Goal: Task Accomplishment & Management: Manage account settings

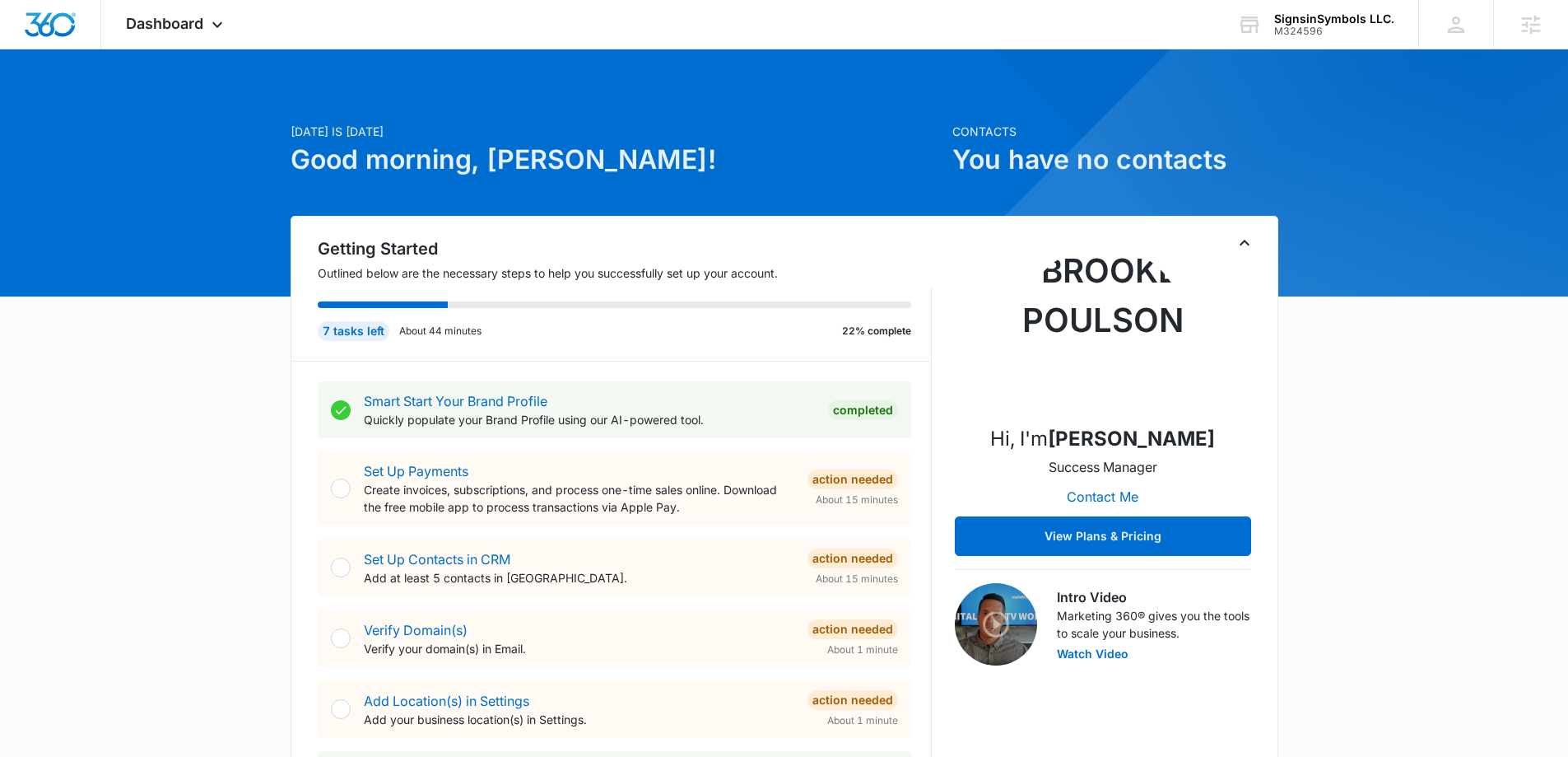
click at [1254, 253] on div "Getting Started Outlined below are the necessary steps to help you successfully…" at bounding box center [784, 636] width 988 height 840
click at [1253, 247] on icon "Toggle Collapse" at bounding box center [1244, 242] width 20 height 20
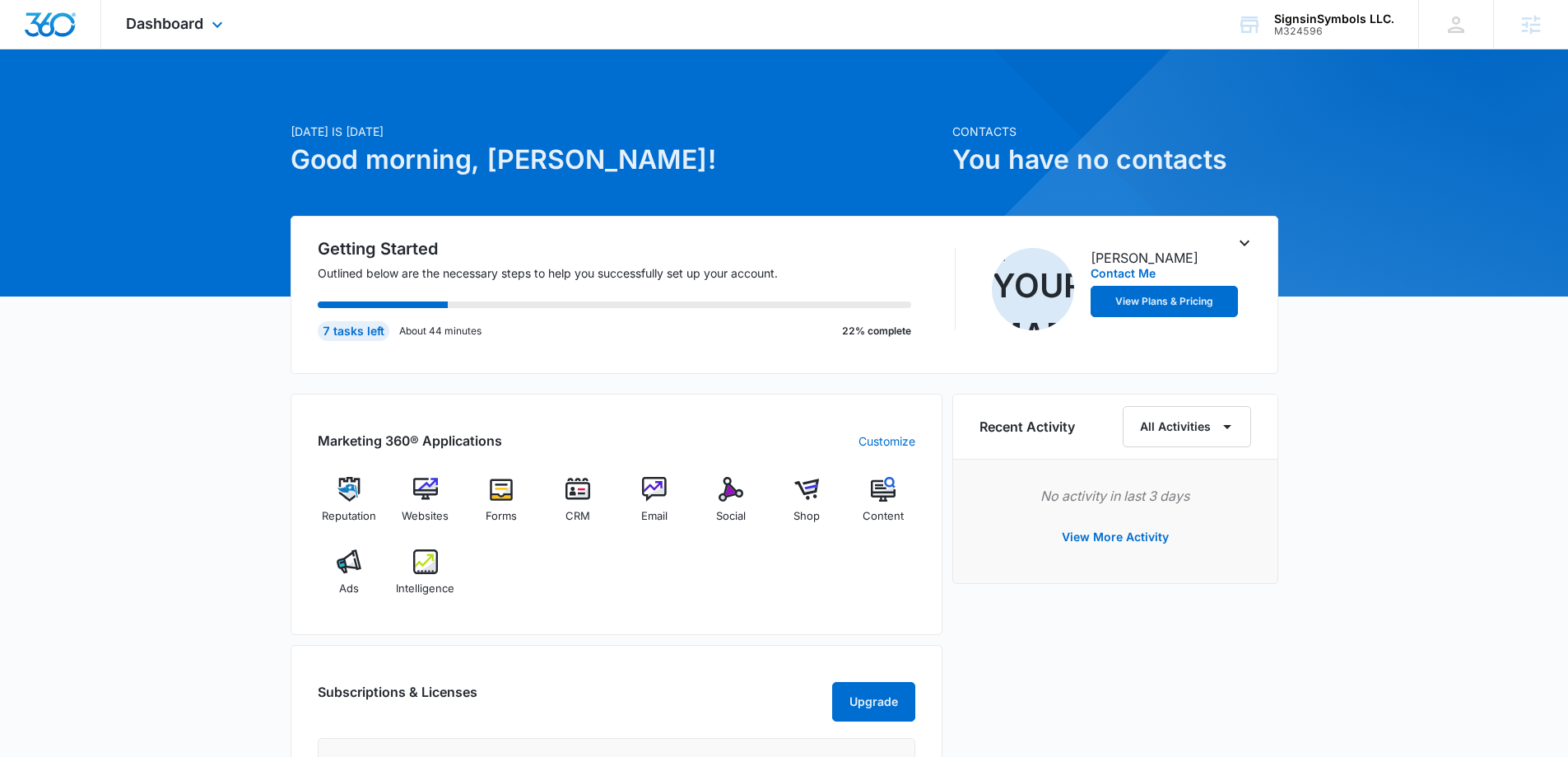
drag, startPoint x: 208, startPoint y: 25, endPoint x: 209, endPoint y: 44, distance: 19.0
click at [208, 25] on icon at bounding box center [217, 24] width 20 height 20
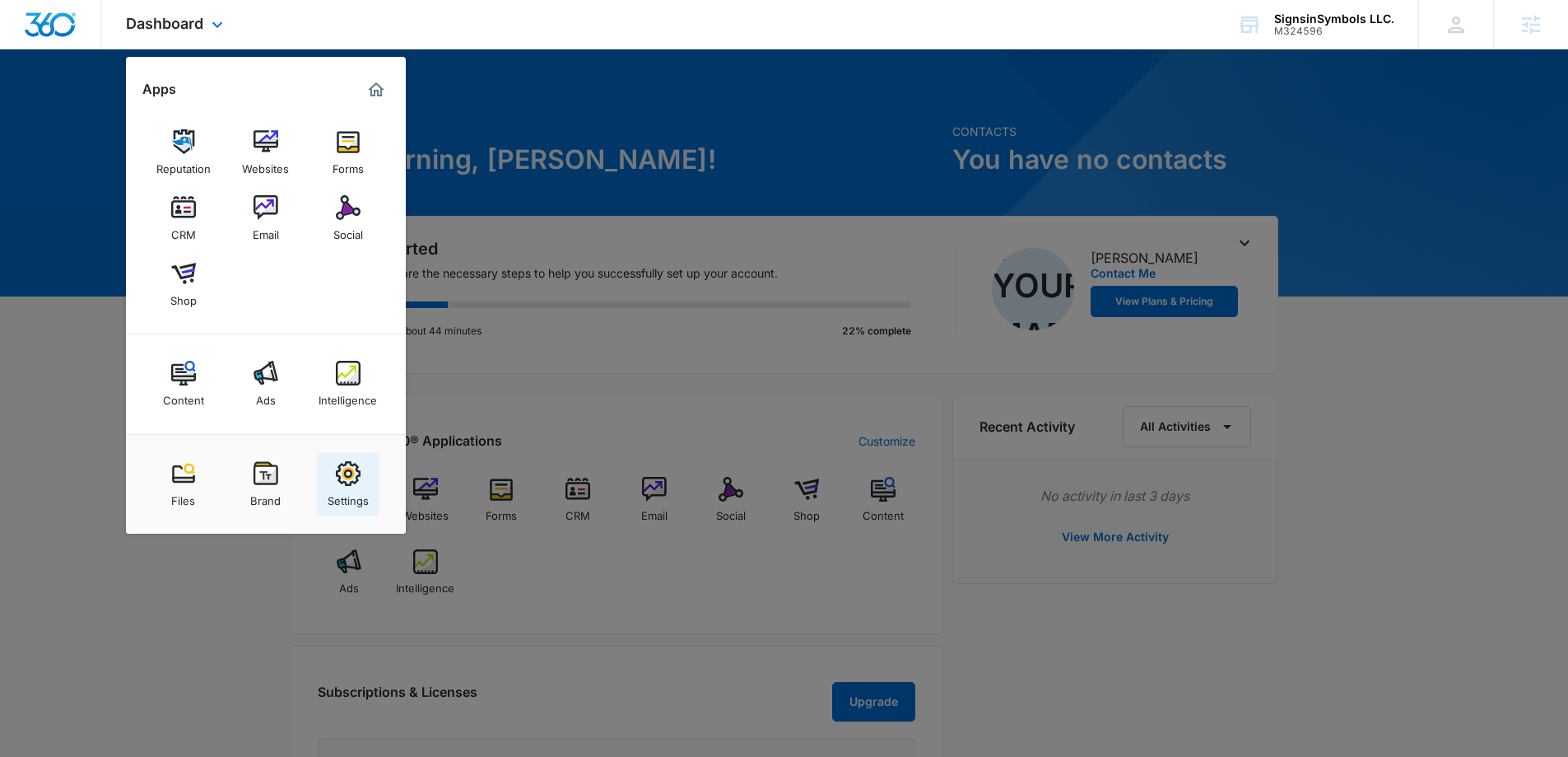
click at [363, 484] on link "Settings" at bounding box center [348, 484] width 63 height 63
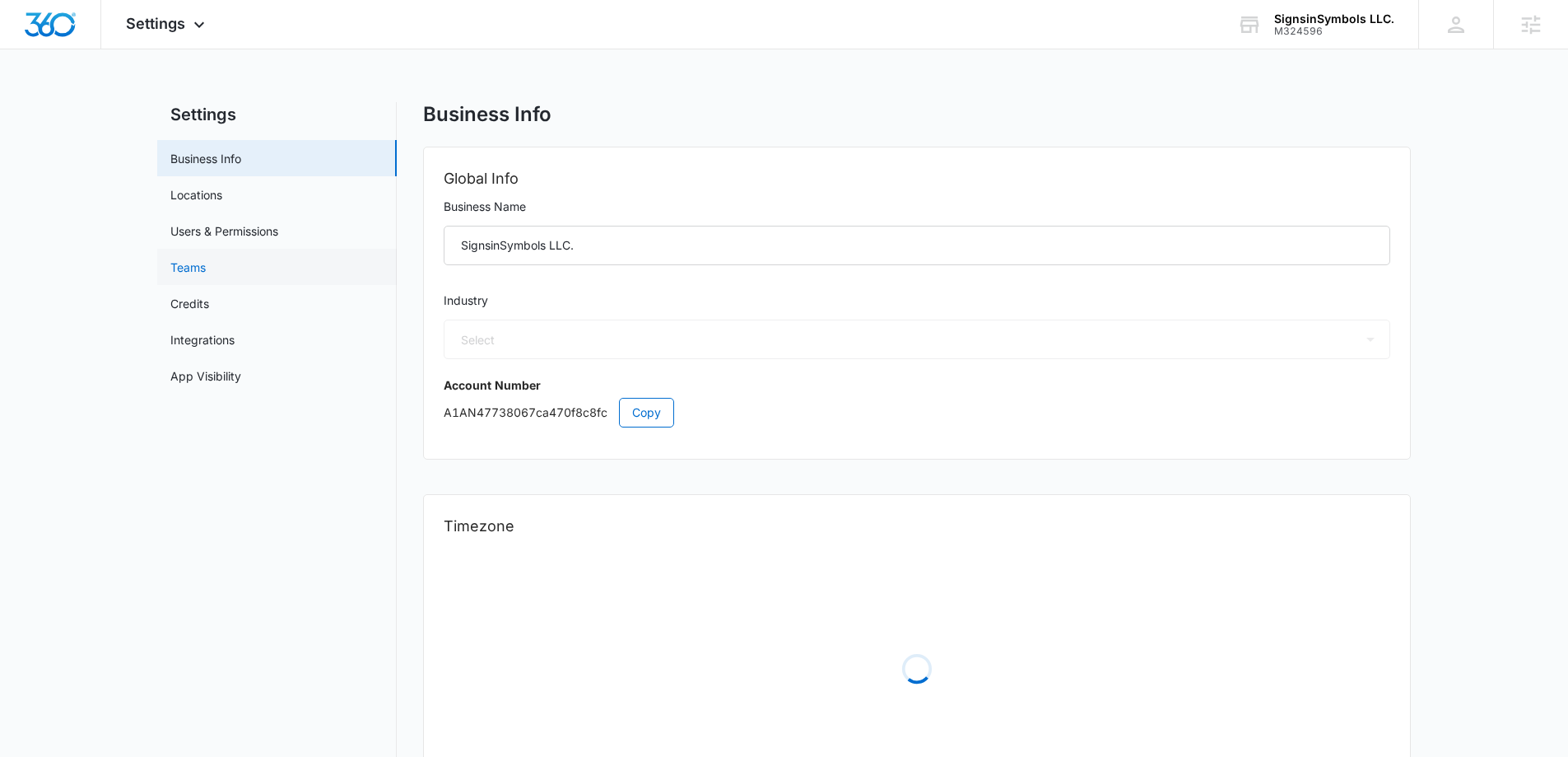
select select "45"
select select "US"
select select "America/Denver"
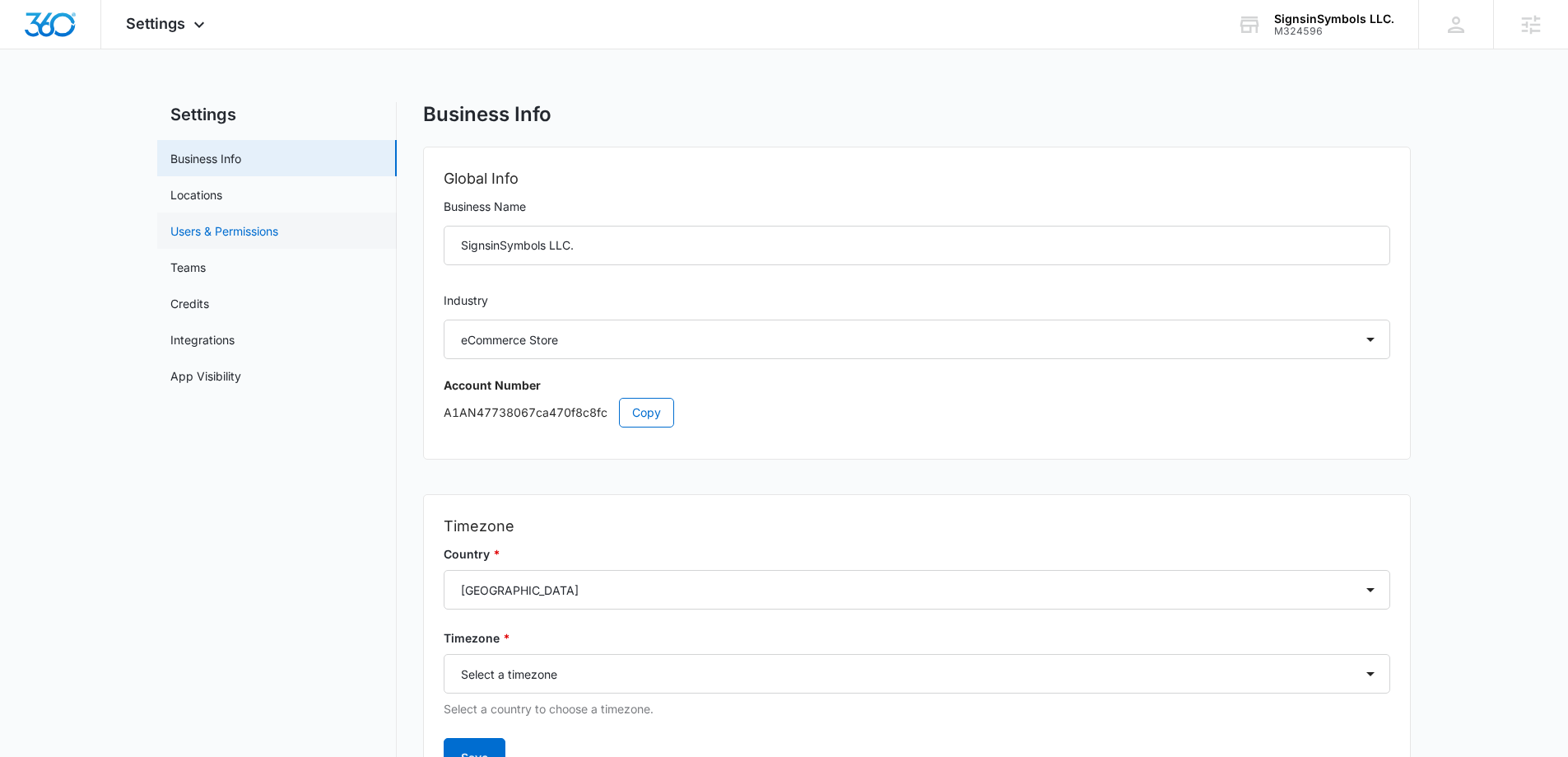
click at [208, 234] on link "Users & Permissions" at bounding box center [224, 231] width 108 height 17
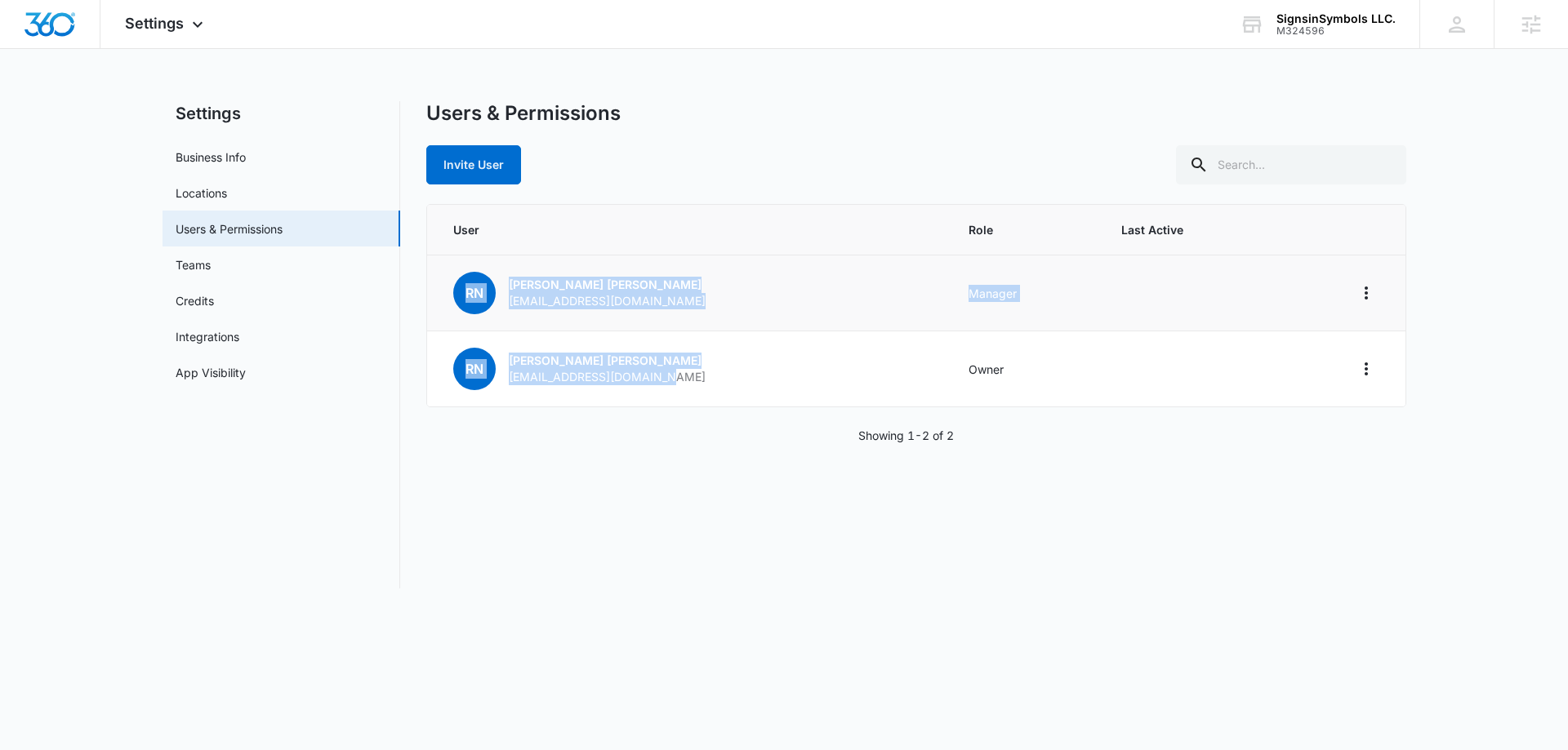
drag, startPoint x: 700, startPoint y: 387, endPoint x: 457, endPoint y: 272, distance: 268.8
click at [457, 272] on tbody "RN Ryan Nash rjnash1980@gmail.com Manager RN Ryan Nash sales@signsinsymbols.com…" at bounding box center [916, 331] width 978 height 152
click at [789, 164] on div "Invite User" at bounding box center [916, 165] width 979 height 39
drag, startPoint x: 662, startPoint y: 301, endPoint x: 475, endPoint y: 321, distance: 188.1
click at [475, 321] on td "RN Ryan Nash rjnash1980@gmail.com" at bounding box center [687, 293] width 522 height 76
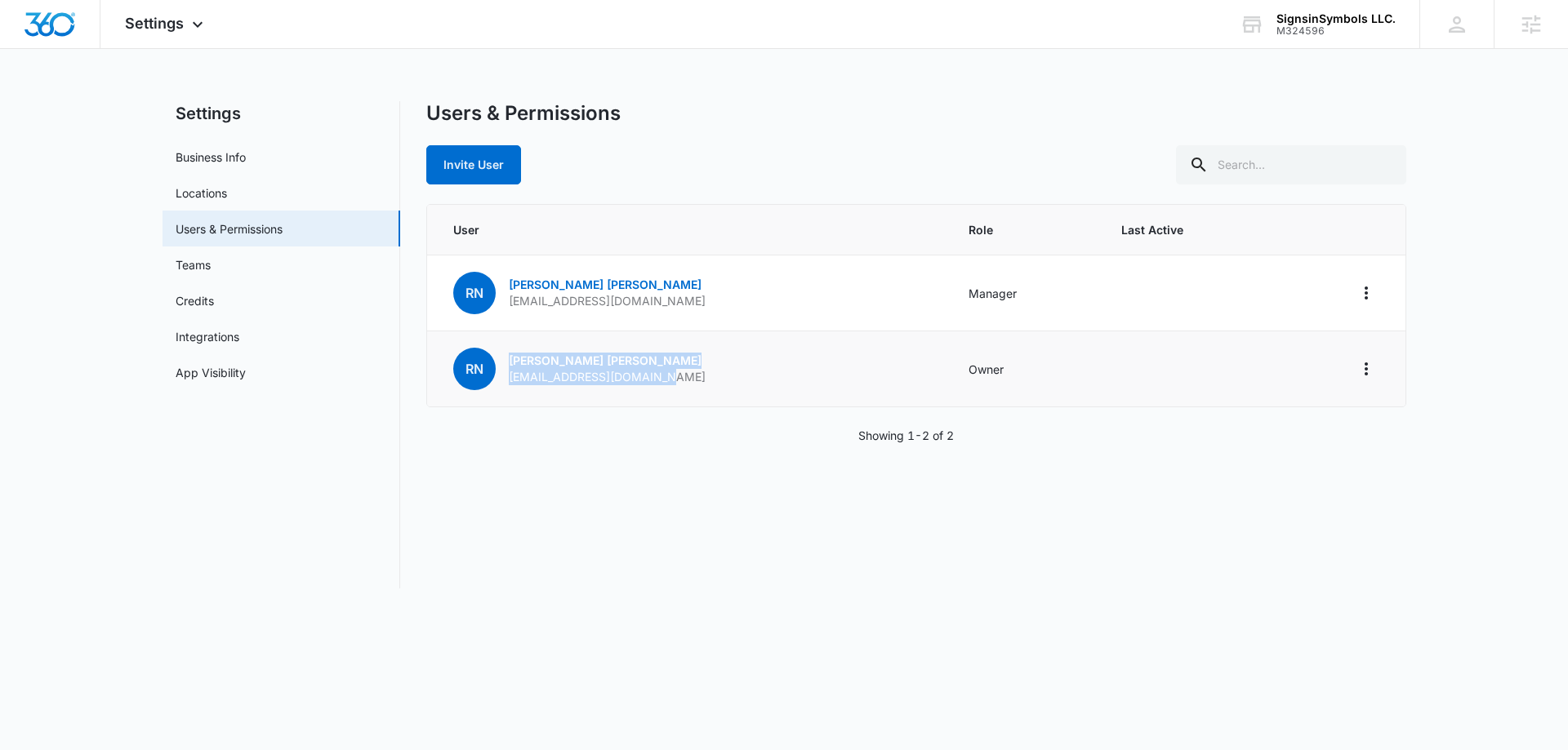
drag, startPoint x: 733, startPoint y: 375, endPoint x: 492, endPoint y: 368, distance: 241.1
click at [492, 368] on td "RN Ryan Nash sales@signsinsymbols.com" at bounding box center [687, 369] width 522 height 76
click at [562, 398] on td "RN Ryan Nash sales@signsinsymbols.com" at bounding box center [687, 369] width 522 height 76
drag, startPoint x: 658, startPoint y: 301, endPoint x: 497, endPoint y: 301, distance: 161.0
click at [497, 301] on td "RN Ryan Nash rjnash1980@gmail.com" at bounding box center [687, 293] width 522 height 76
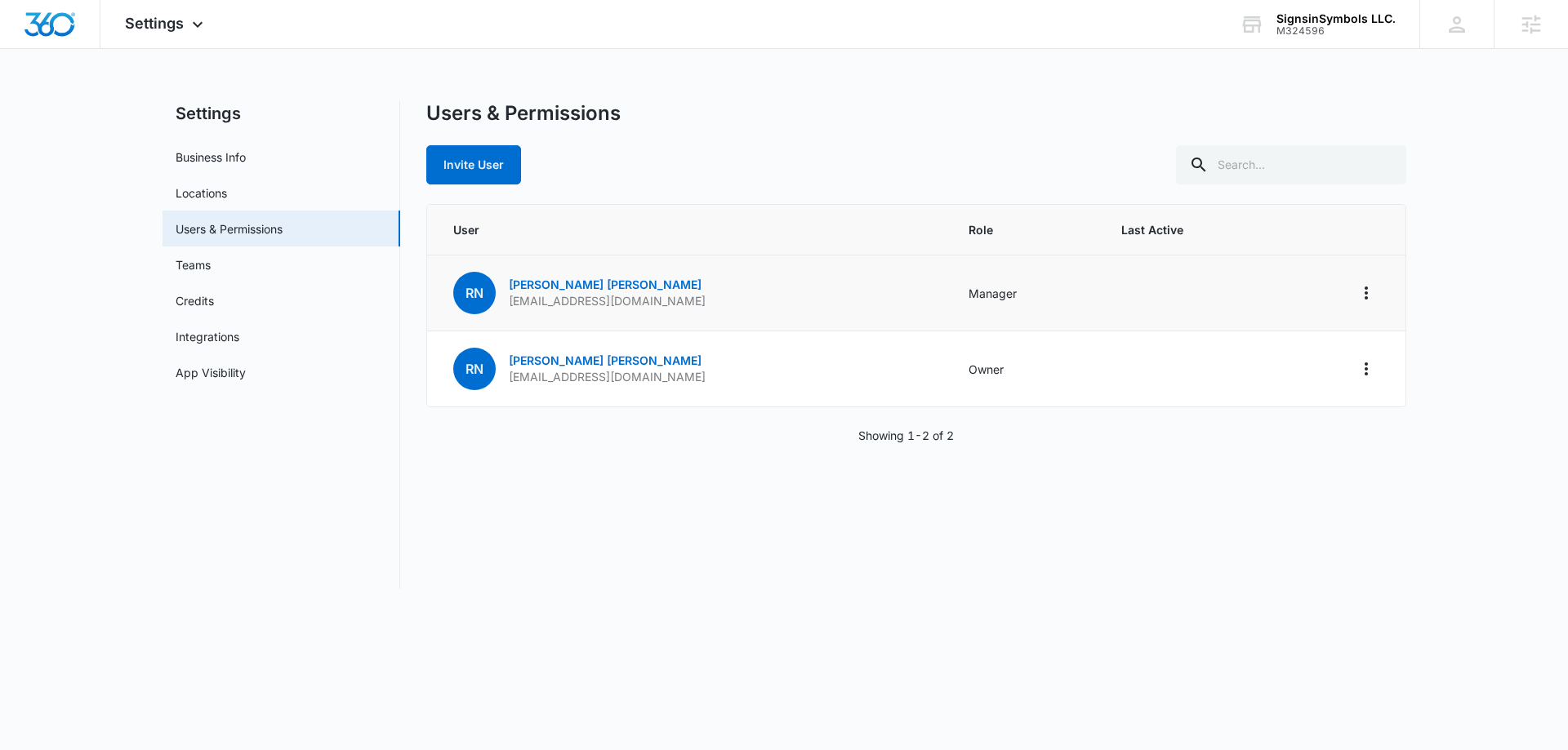
click at [673, 308] on td "RN Ryan Nash rjnash1980@gmail.com" at bounding box center [687, 293] width 522 height 76
drag, startPoint x: 717, startPoint y: 314, endPoint x: 508, endPoint y: 309, distance: 209.1
click at [508, 309] on td "RN Ryan Nash rjnash1980@gmail.com" at bounding box center [687, 293] width 522 height 76
click at [681, 316] on td "RN Ryan Nash rjnash1980@gmail.com" at bounding box center [687, 293] width 522 height 76
drag, startPoint x: 649, startPoint y: 302, endPoint x: 515, endPoint y: 306, distance: 134.1
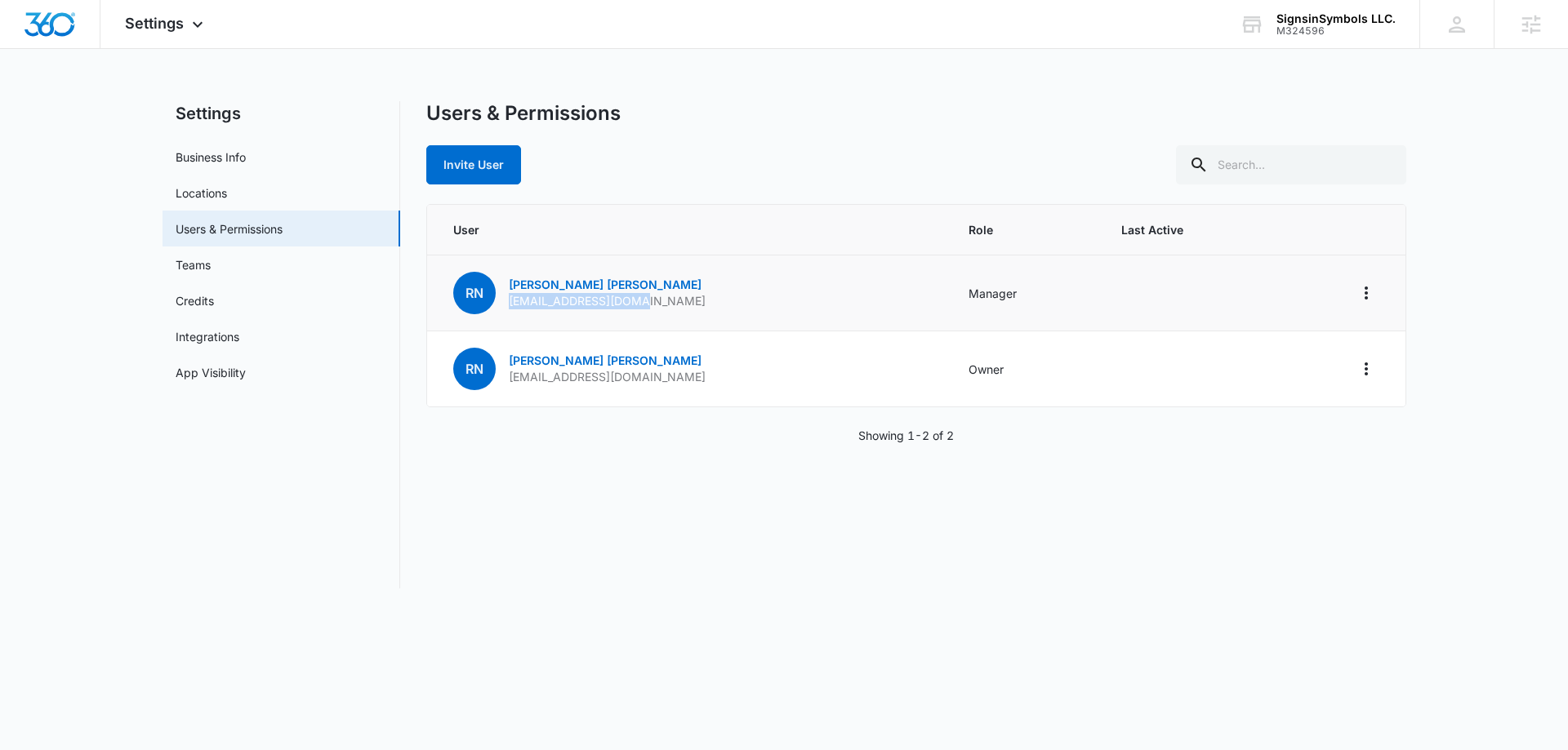
click at [511, 306] on td "RN Ryan Nash rjnash1980@gmail.com" at bounding box center [687, 293] width 522 height 76
copy p "jnash1980@gmail.com"
drag, startPoint x: 736, startPoint y: 297, endPoint x: 506, endPoint y: 306, distance: 230.2
click at [506, 306] on td "RN Ryan Nash rjnash1980@gmail.com" at bounding box center [687, 293] width 522 height 76
copy p "rjnash1980@gmail.com"
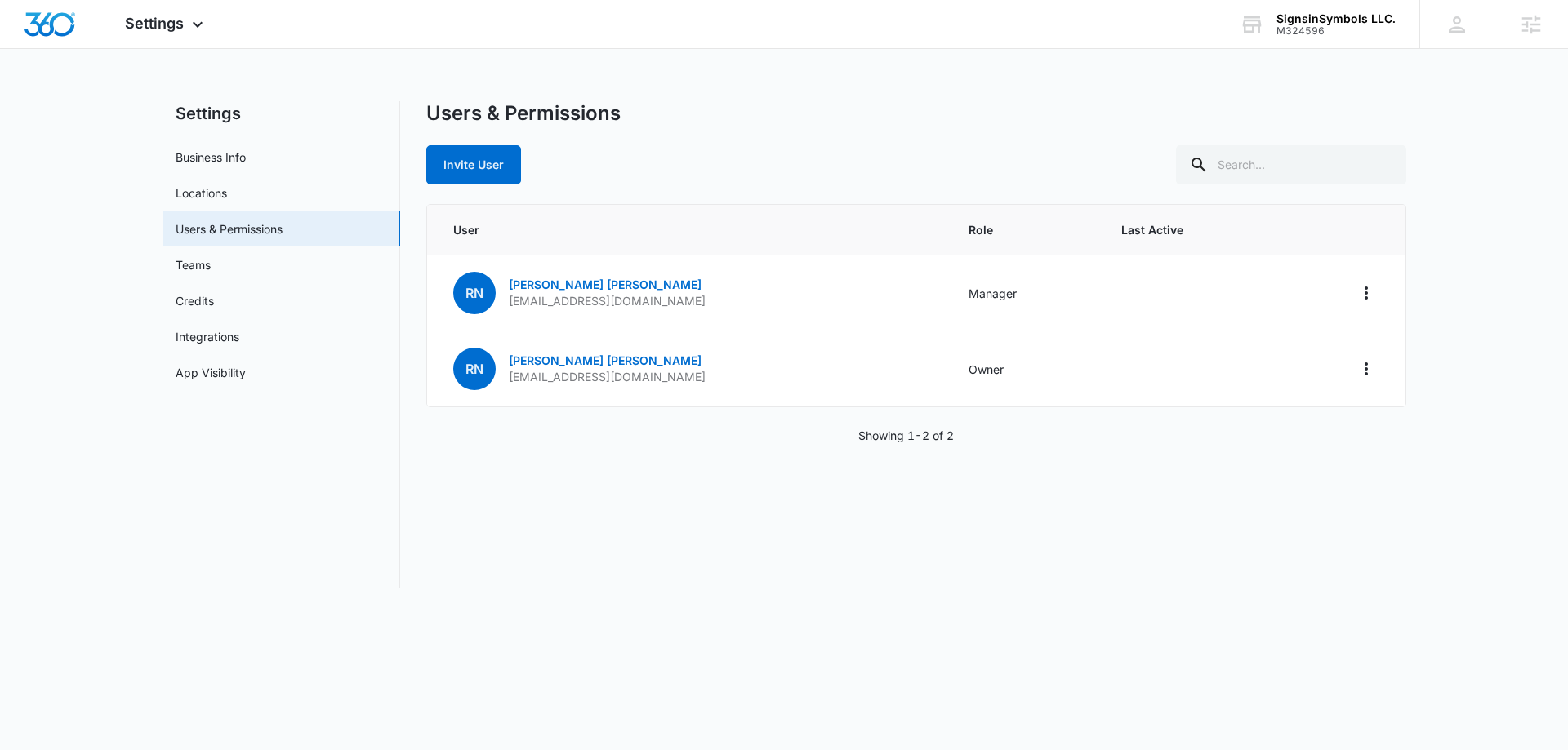
click at [698, 497] on div "Users & Permissions Invite User User Role Last Active RN Ryan Nash rjnash1980@g…" at bounding box center [916, 345] width 979 height 487
click at [64, 31] on img "Dashboard" at bounding box center [49, 24] width 52 height 25
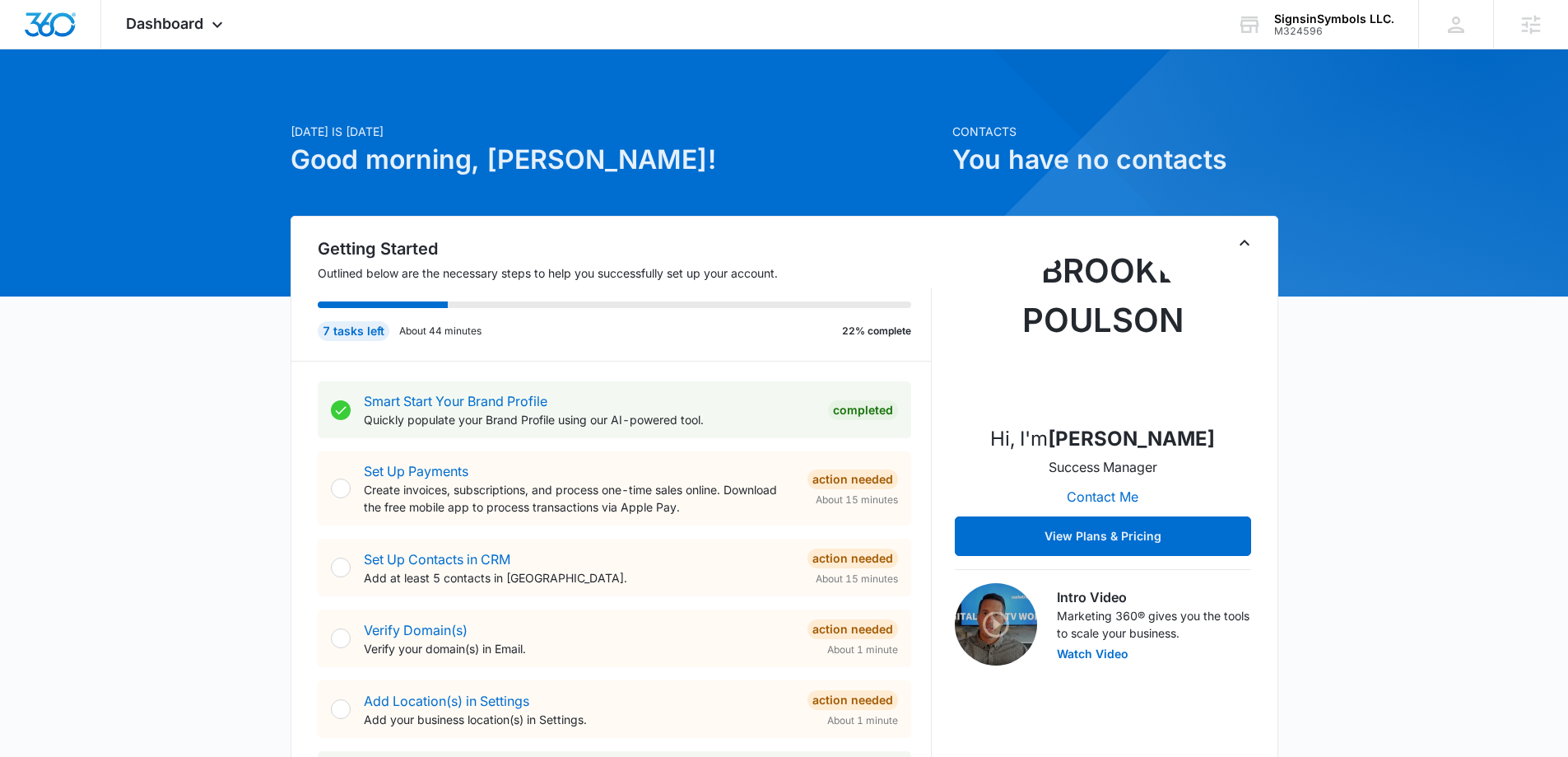
click at [1246, 240] on icon "Toggle Collapse" at bounding box center [1244, 242] width 20 height 20
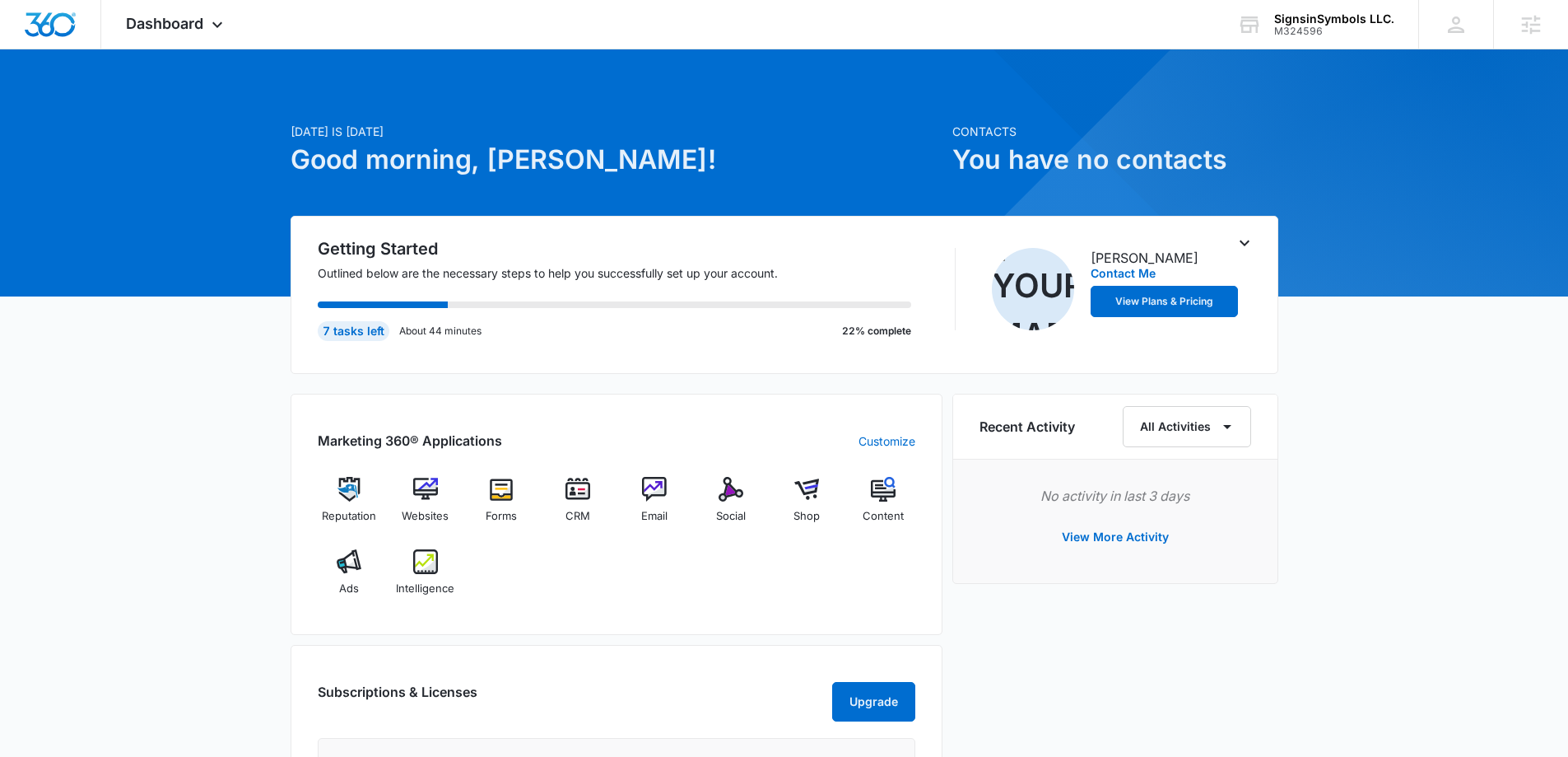
click at [1243, 245] on icon "Toggle Collapse" at bounding box center [1245, 243] width 10 height 6
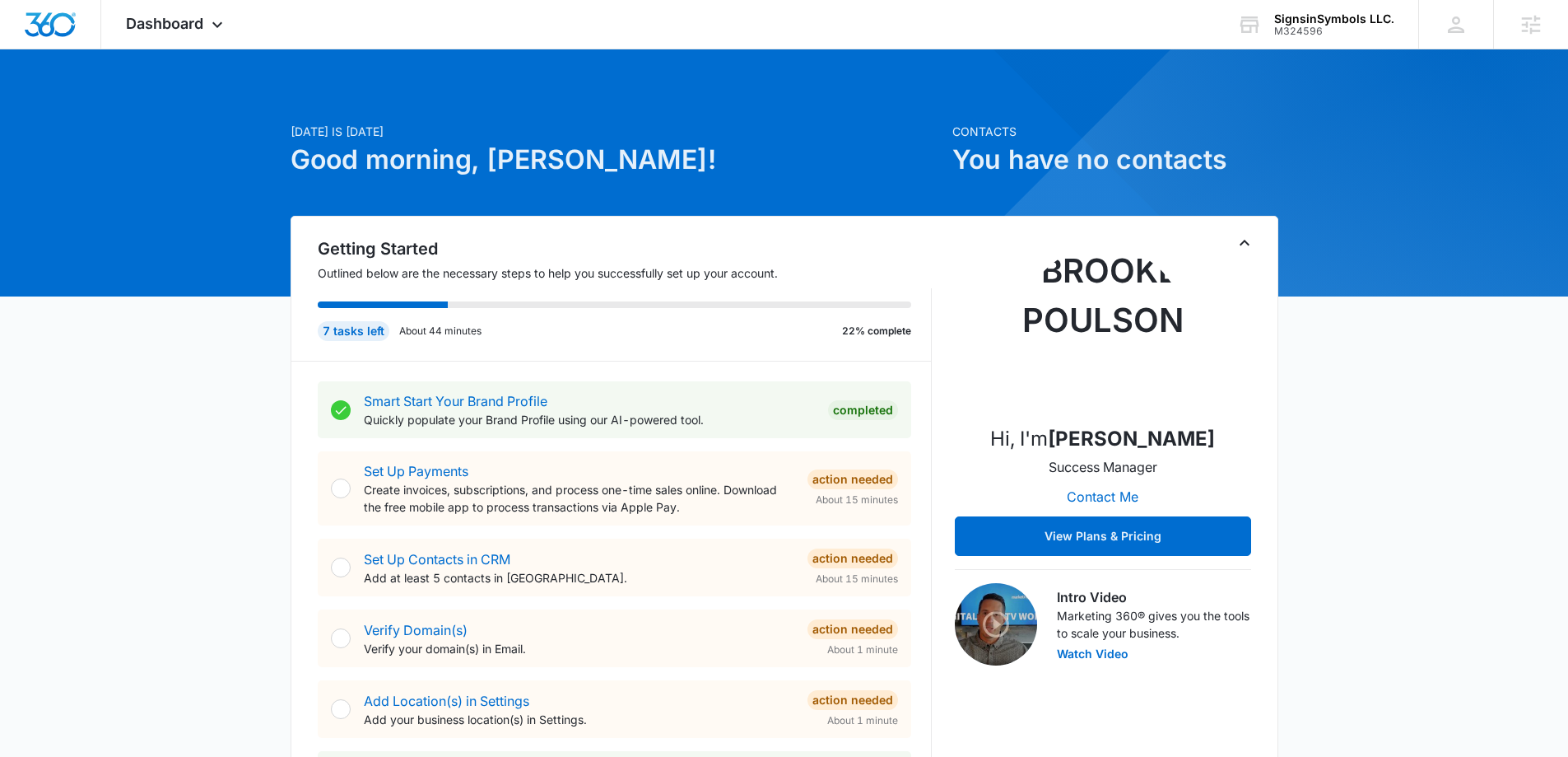
click at [1243, 239] on icon "Toggle Collapse" at bounding box center [1244, 242] width 20 height 20
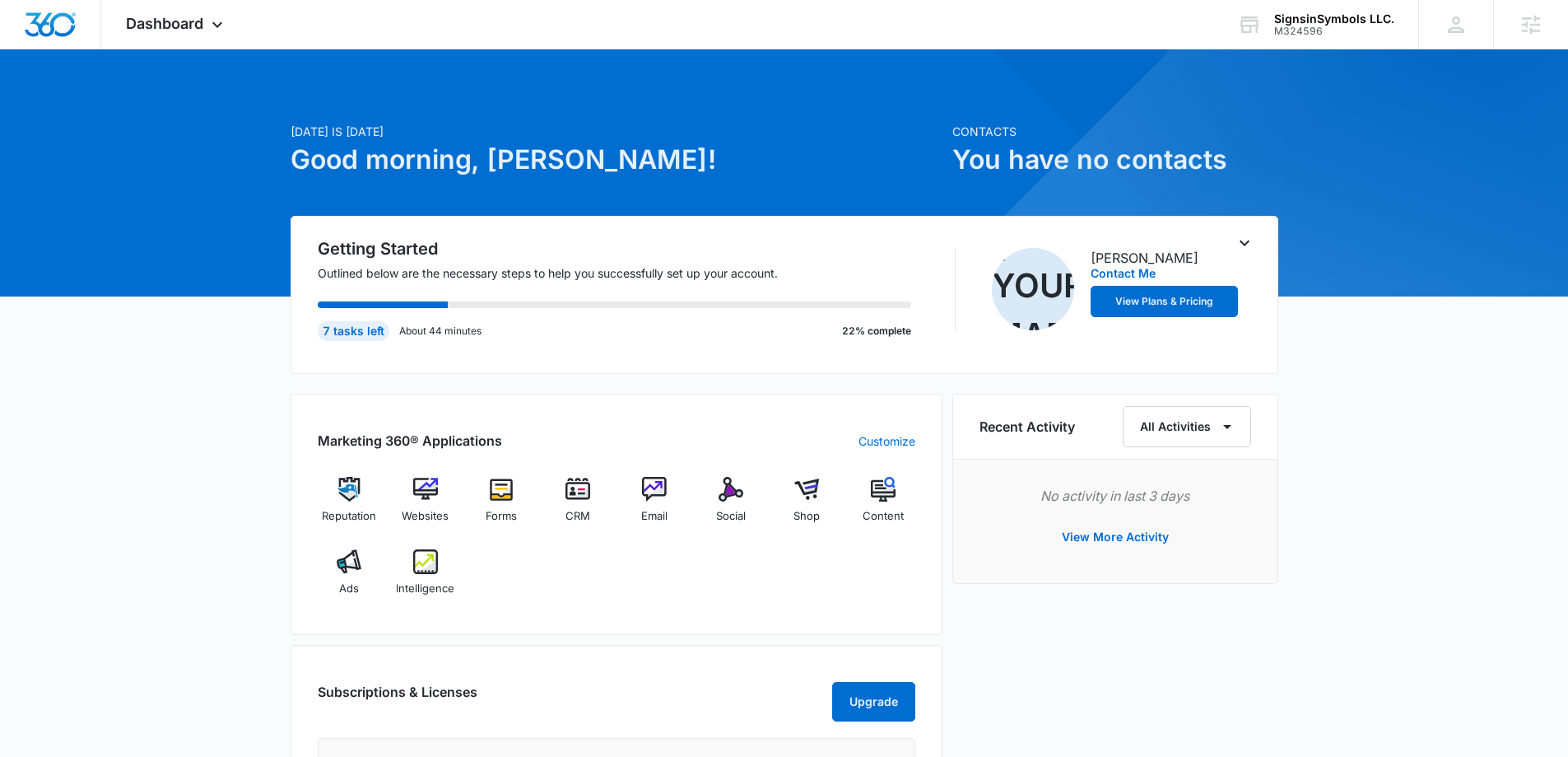
click at [1244, 247] on icon "Toggle Collapse" at bounding box center [1244, 242] width 20 height 20
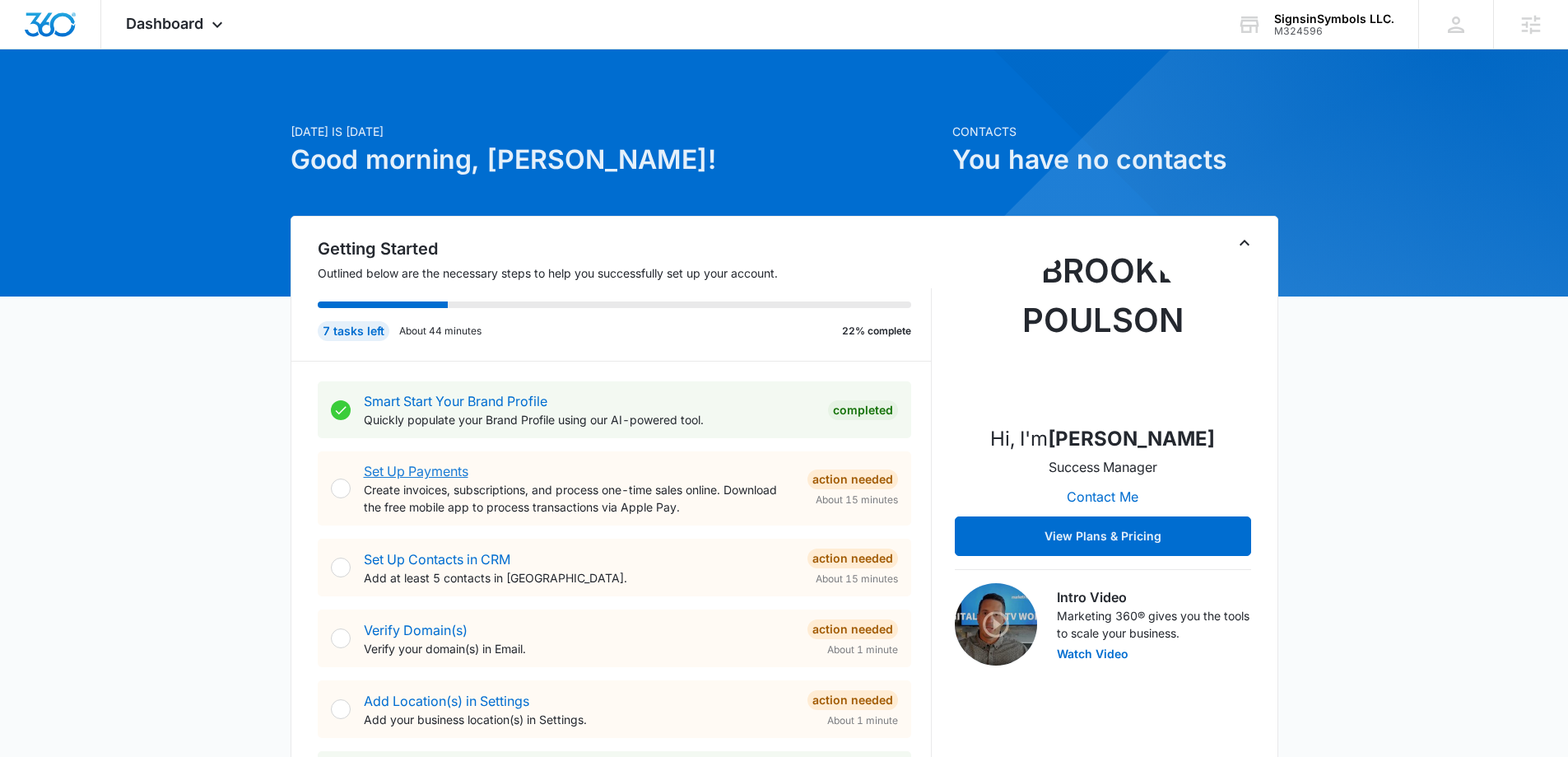
click at [433, 467] on link "Set Up Payments" at bounding box center [416, 471] width 105 height 16
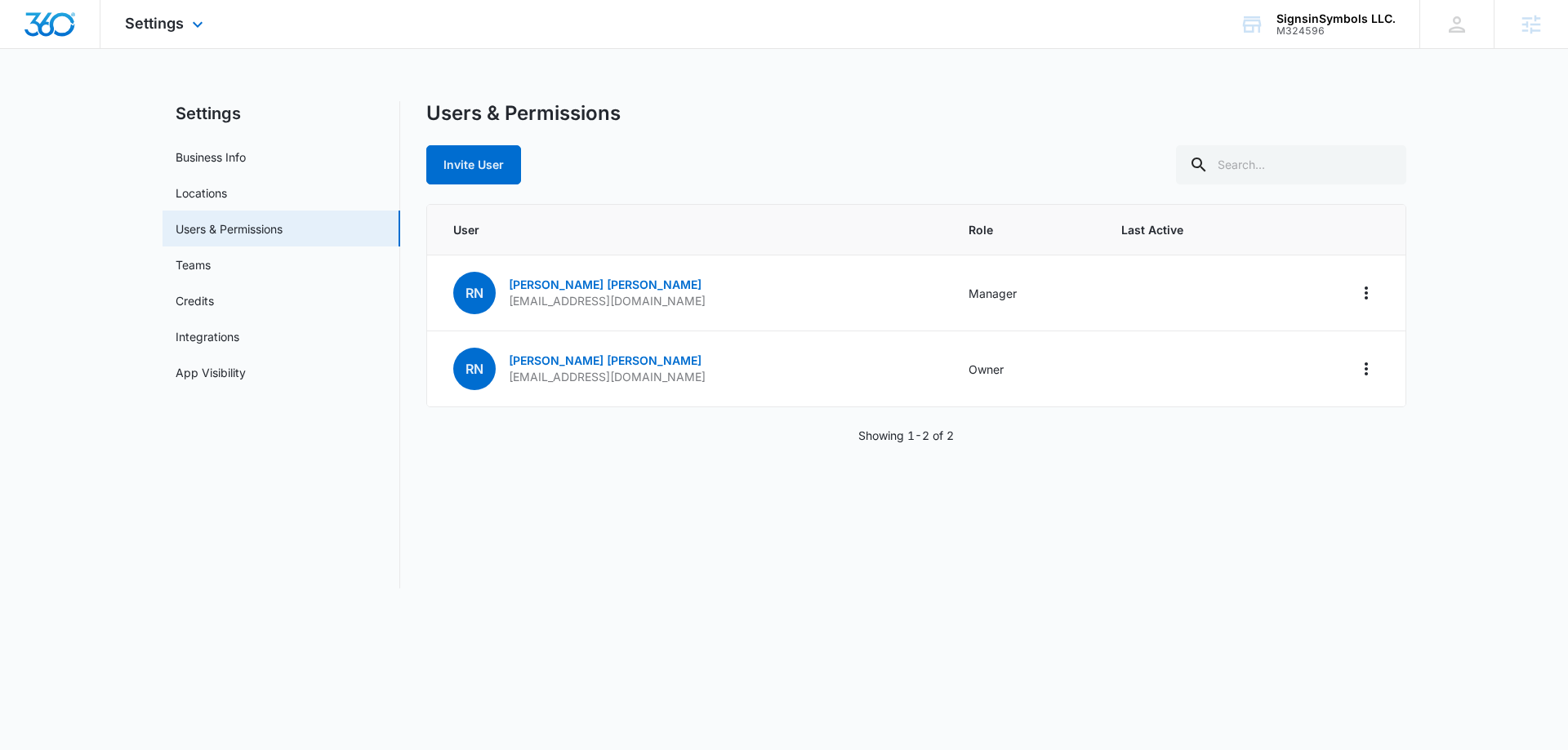
click at [48, 35] on img "Dashboard" at bounding box center [49, 24] width 52 height 25
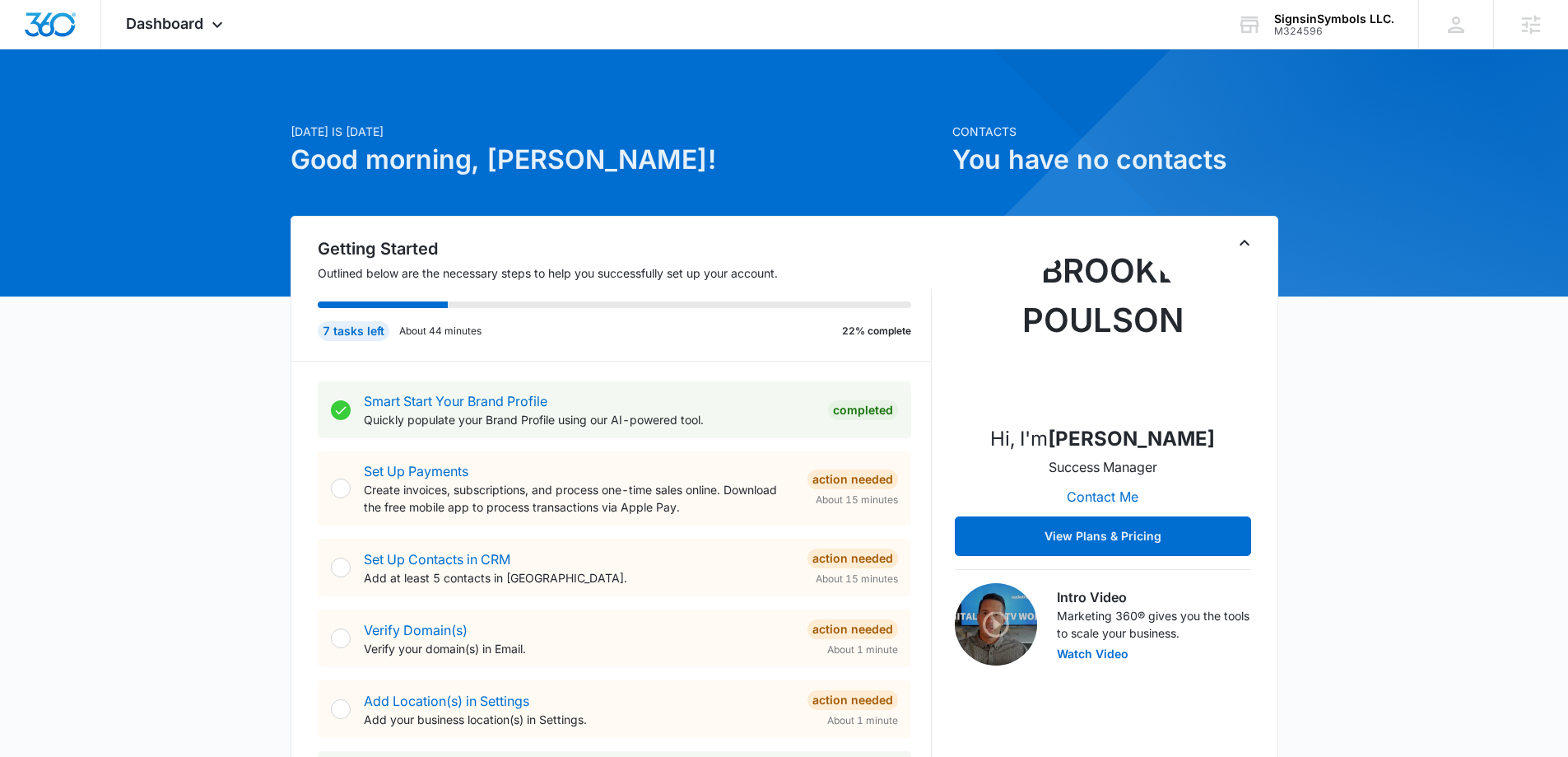
click at [1240, 243] on icon "Toggle Collapse" at bounding box center [1244, 242] width 20 height 20
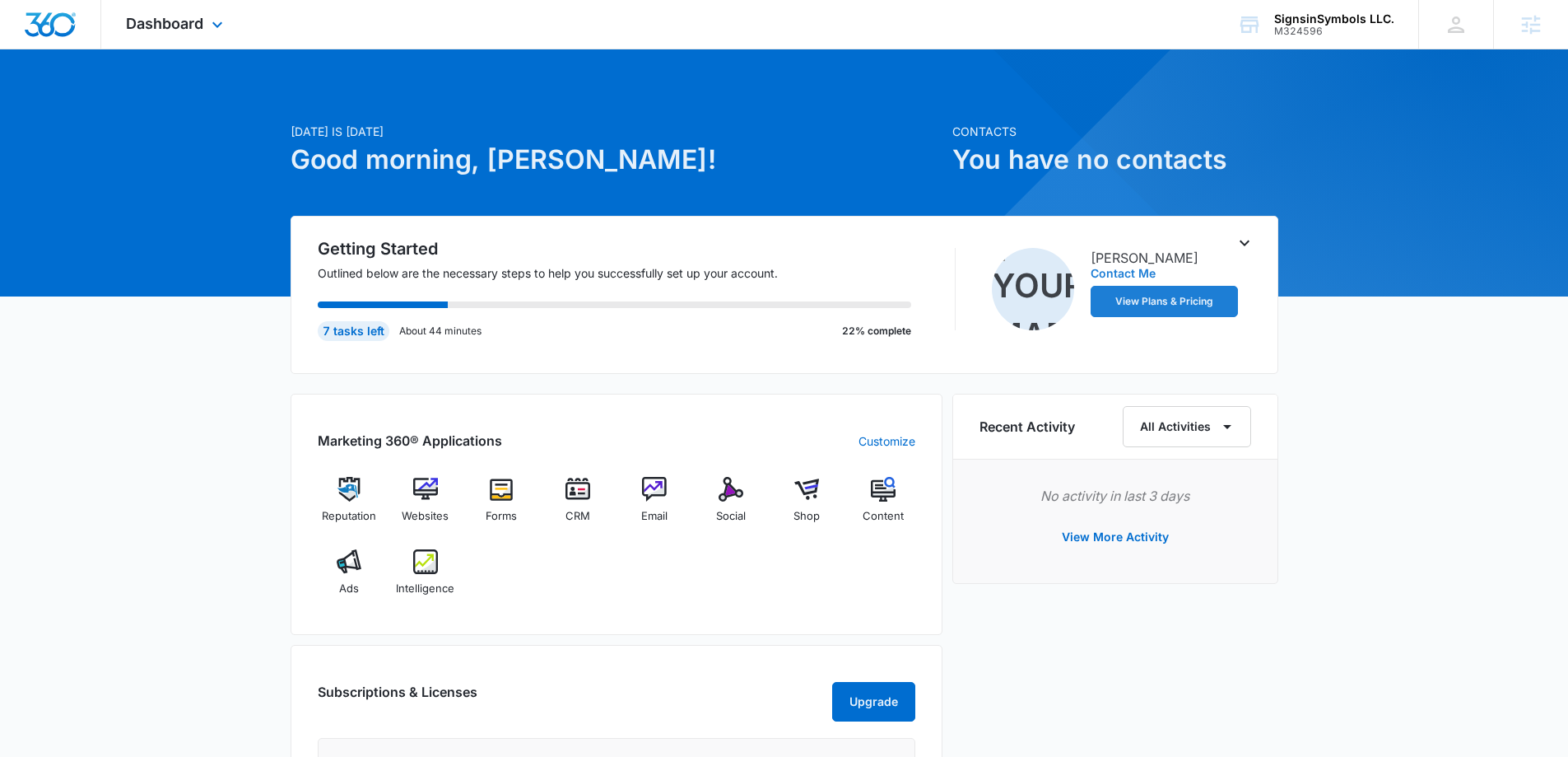
click at [189, 37] on div "Dashboard Apps Reputation Websites Forms CRM Email Social Shop Content Ads Inte…" at bounding box center [176, 24] width 150 height 49
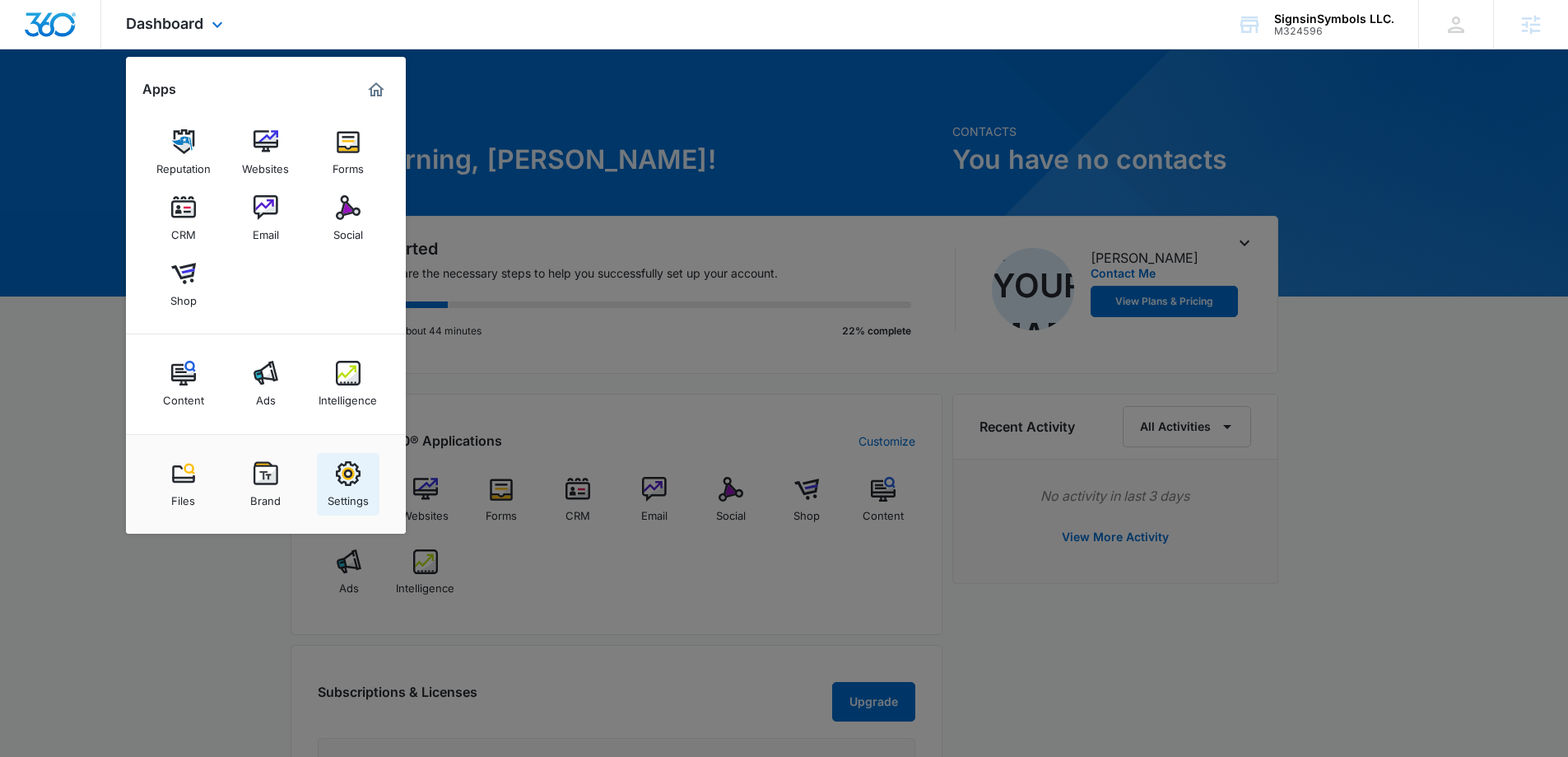
click at [362, 481] on link "Settings" at bounding box center [348, 484] width 63 height 63
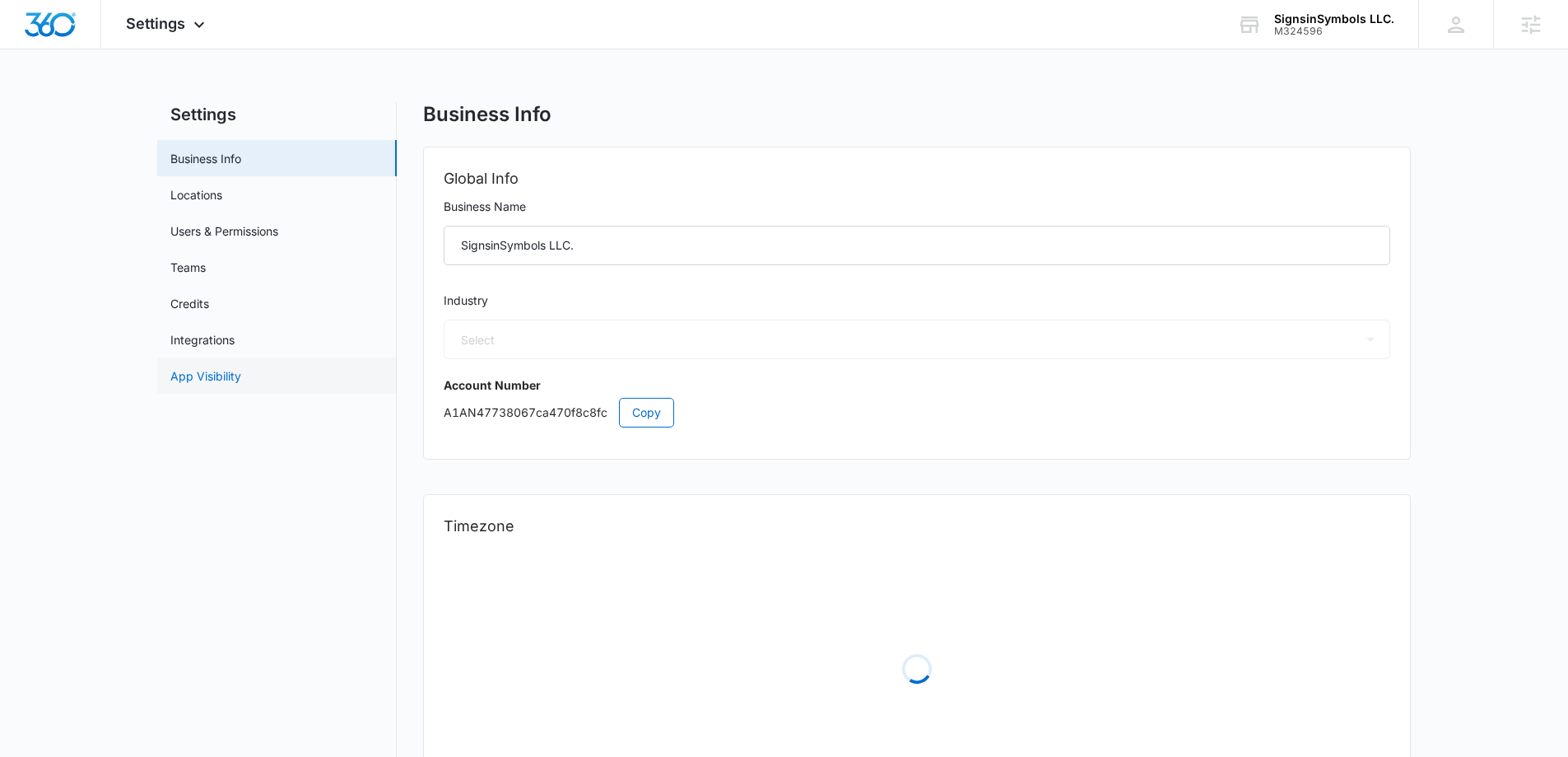
select select "45"
select select "US"
select select "America/Denver"
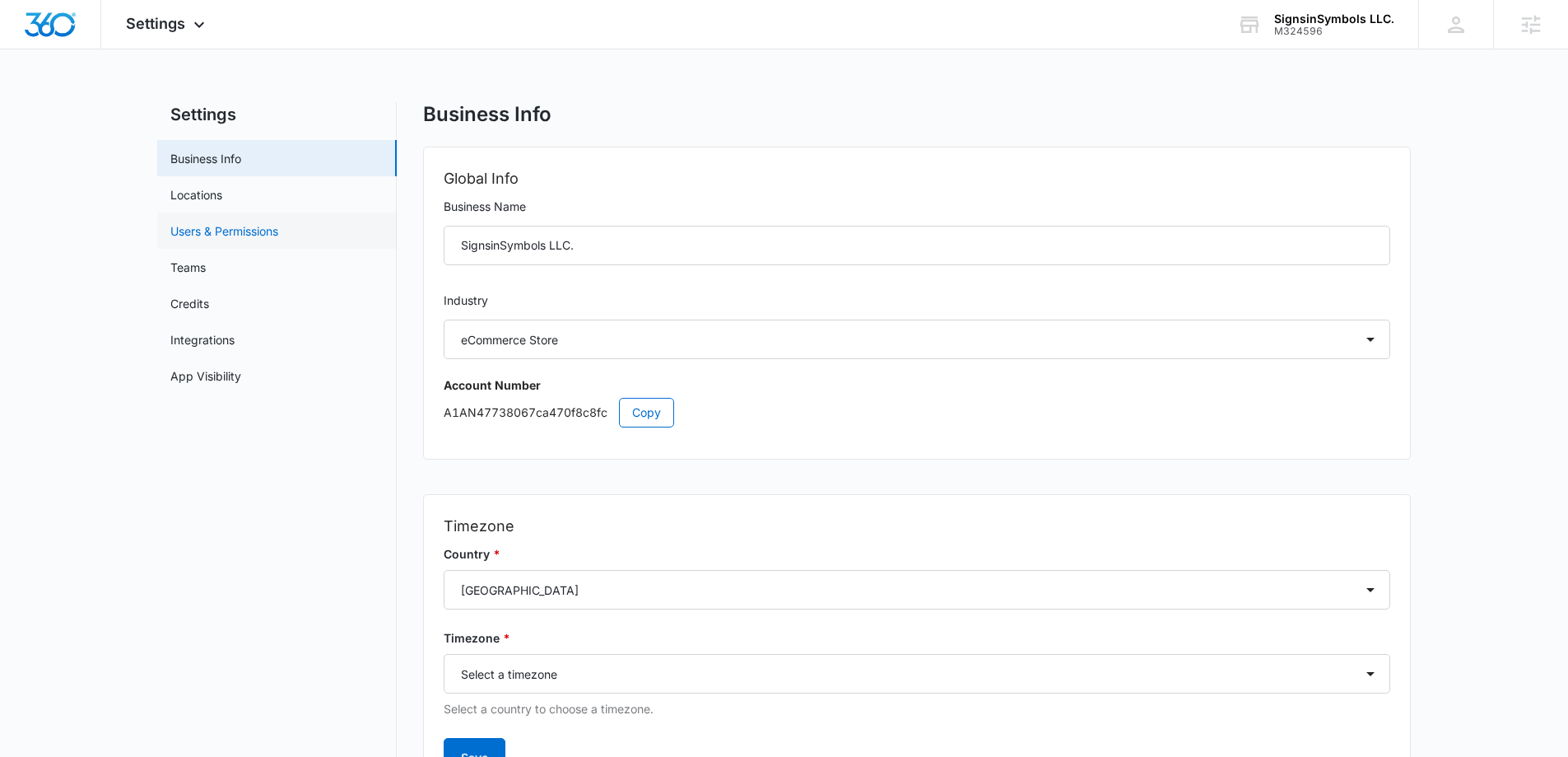
click at [248, 230] on link "Users & Permissions" at bounding box center [224, 231] width 108 height 17
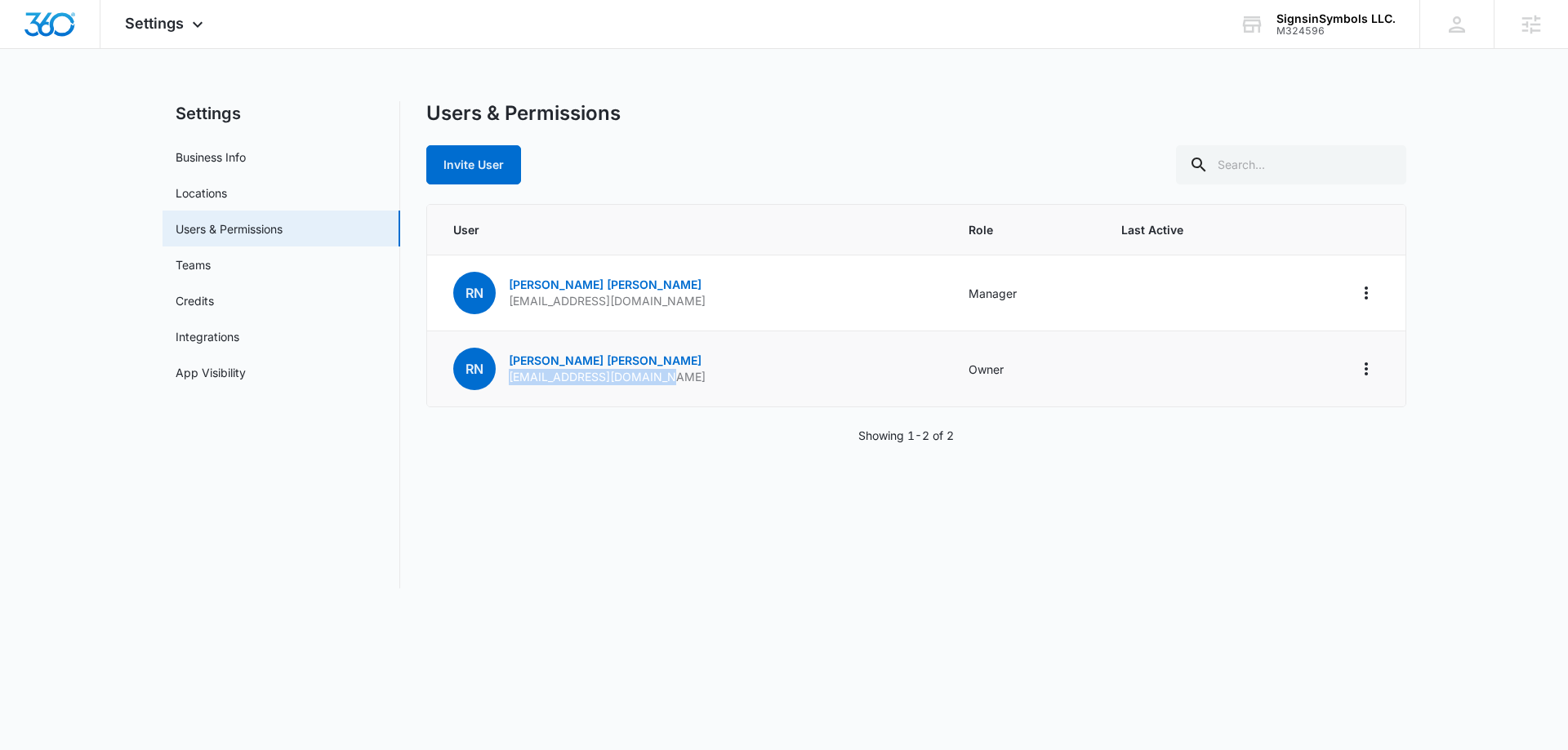
drag, startPoint x: 658, startPoint y: 381, endPoint x: 505, endPoint y: 383, distance: 153.0
click at [505, 383] on td "RN Ryan Nash sales@signsinsymbols.com" at bounding box center [687, 369] width 522 height 76
click at [509, 385] on div "RN Ryan Nash sales@signsinsymbols.com" at bounding box center [579, 369] width 252 height 43
drag, startPoint x: 507, startPoint y: 381, endPoint x: 704, endPoint y: 370, distance: 197.3
click at [704, 370] on td "RN Ryan Nash sales@signsinsymbols.com" at bounding box center [687, 369] width 522 height 76
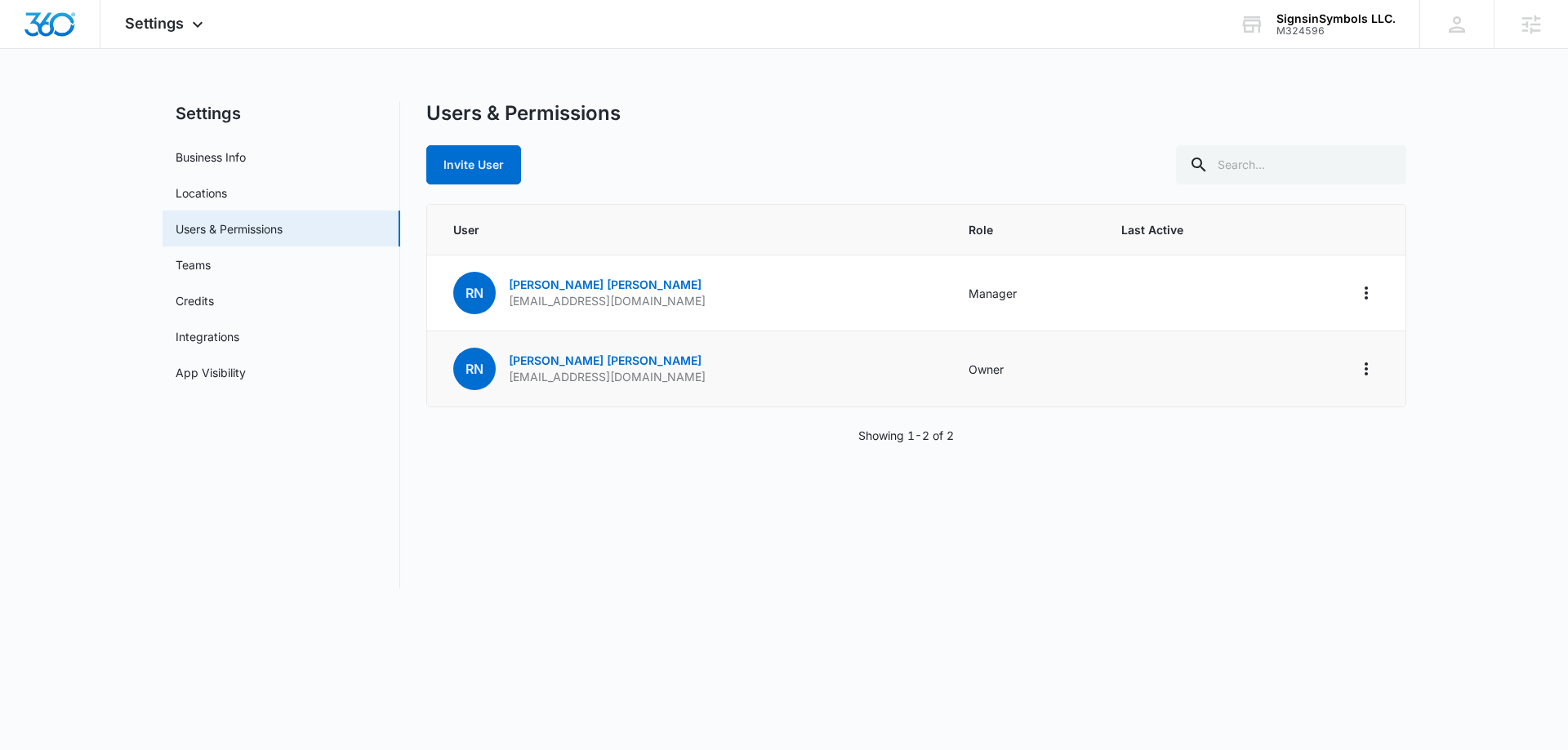
click at [704, 370] on td "RN Ryan Nash sales@signsinsymbols.com" at bounding box center [687, 369] width 522 height 76
drag, startPoint x: 644, startPoint y: 306, endPoint x: 508, endPoint y: 306, distance: 136.0
click at [508, 306] on td "RN Ryan Nash rjnash1980@gmail.com" at bounding box center [687, 293] width 522 height 76
click at [705, 322] on td "RN Ryan Nash rjnash1980@gmail.com" at bounding box center [687, 293] width 522 height 76
click at [1365, 281] on button "Actions" at bounding box center [1365, 293] width 26 height 26
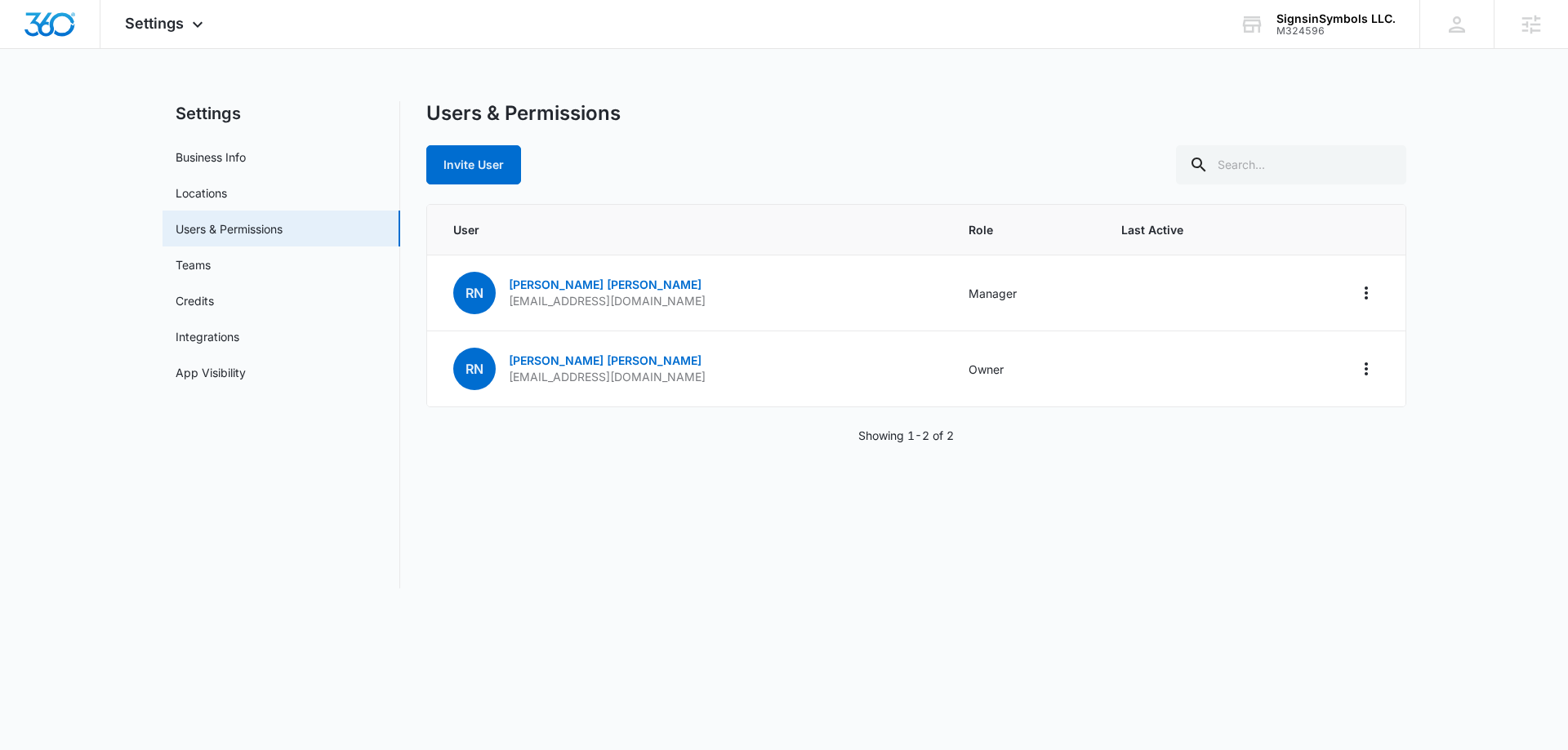
click at [1445, 269] on main "Settings Business Info Locations Users & Permissions Teams Credits Integrations…" at bounding box center [784, 354] width 1568 height 507
click at [1370, 365] on icon "Actions" at bounding box center [1365, 369] width 20 height 20
click at [1435, 364] on main "Settings Business Info Locations Users & Permissions Teams Credits Integrations…" at bounding box center [784, 354] width 1568 height 507
drag, startPoint x: 700, startPoint y: 375, endPoint x: 508, endPoint y: 383, distance: 192.2
click at [508, 383] on td "RN Ryan Nash sales@signsinsymbols.com" at bounding box center [687, 369] width 522 height 76
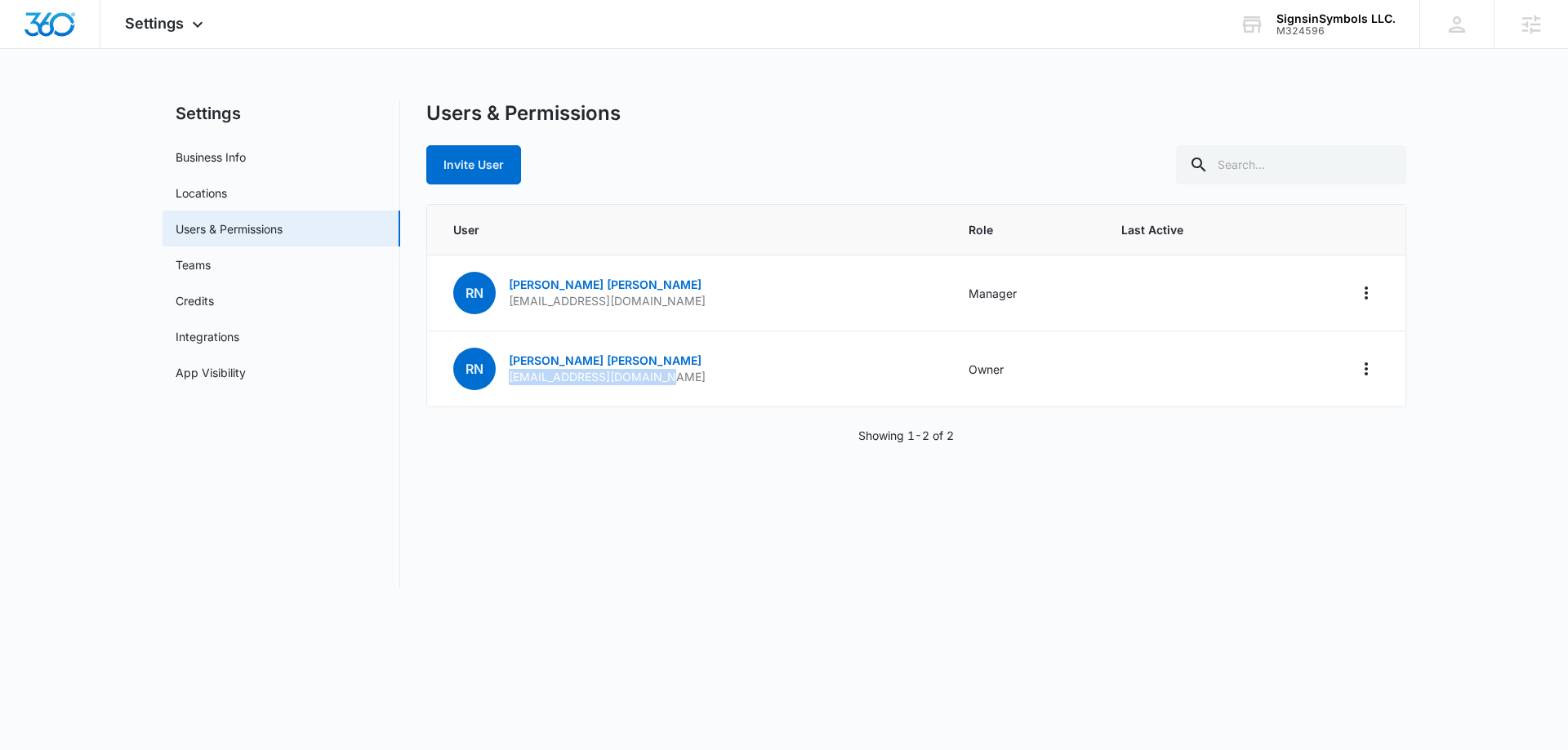
copy p "sales@signsinsymbols.com"
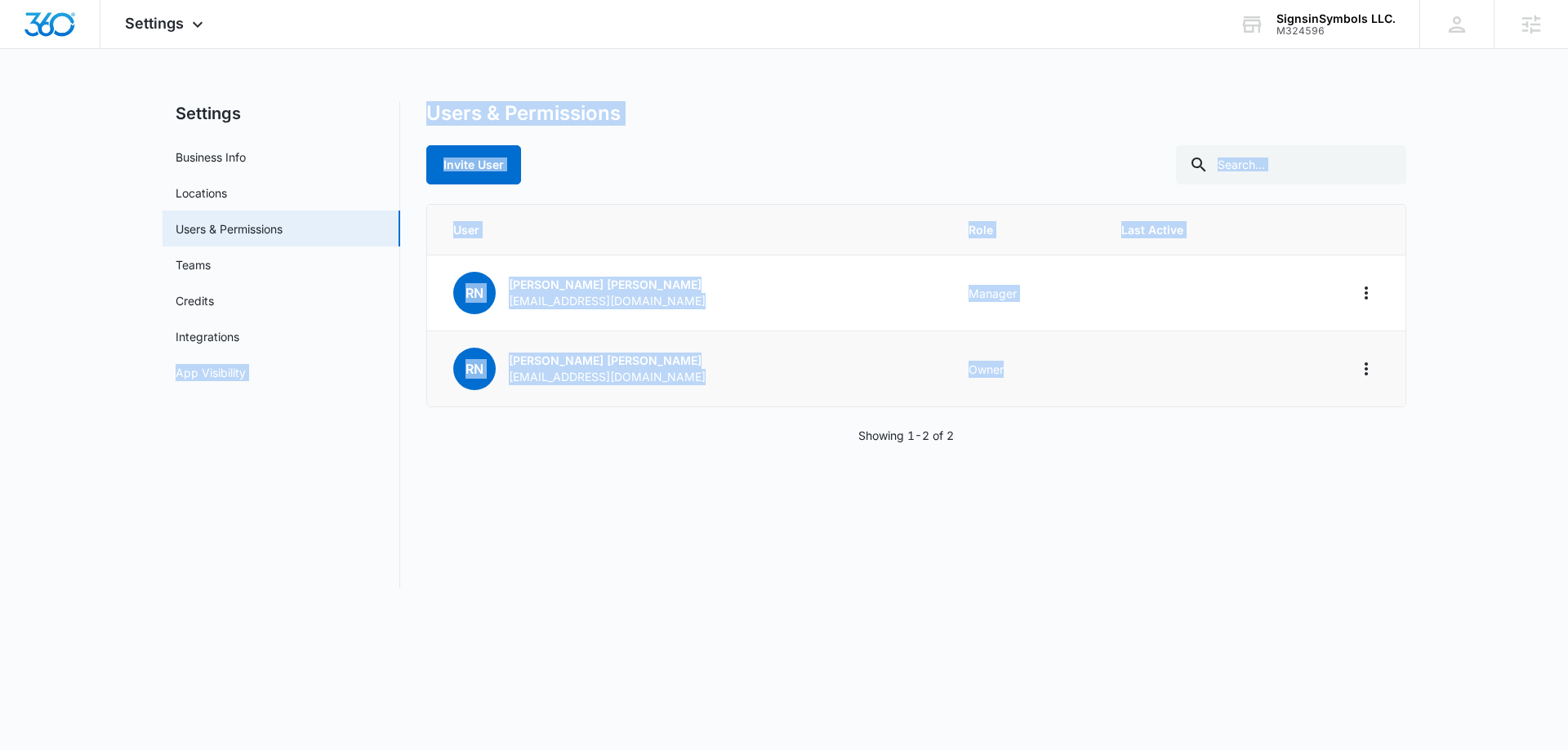
drag, startPoint x: 1023, startPoint y: 385, endPoint x: 492, endPoint y: 373, distance: 531.1
click at [343, 363] on div "Settings Business Info Locations Users & Permissions Teams Credits Integrations…" at bounding box center [784, 345] width 1243 height 487
click at [949, 401] on td "Owner" at bounding box center [1025, 369] width 152 height 76
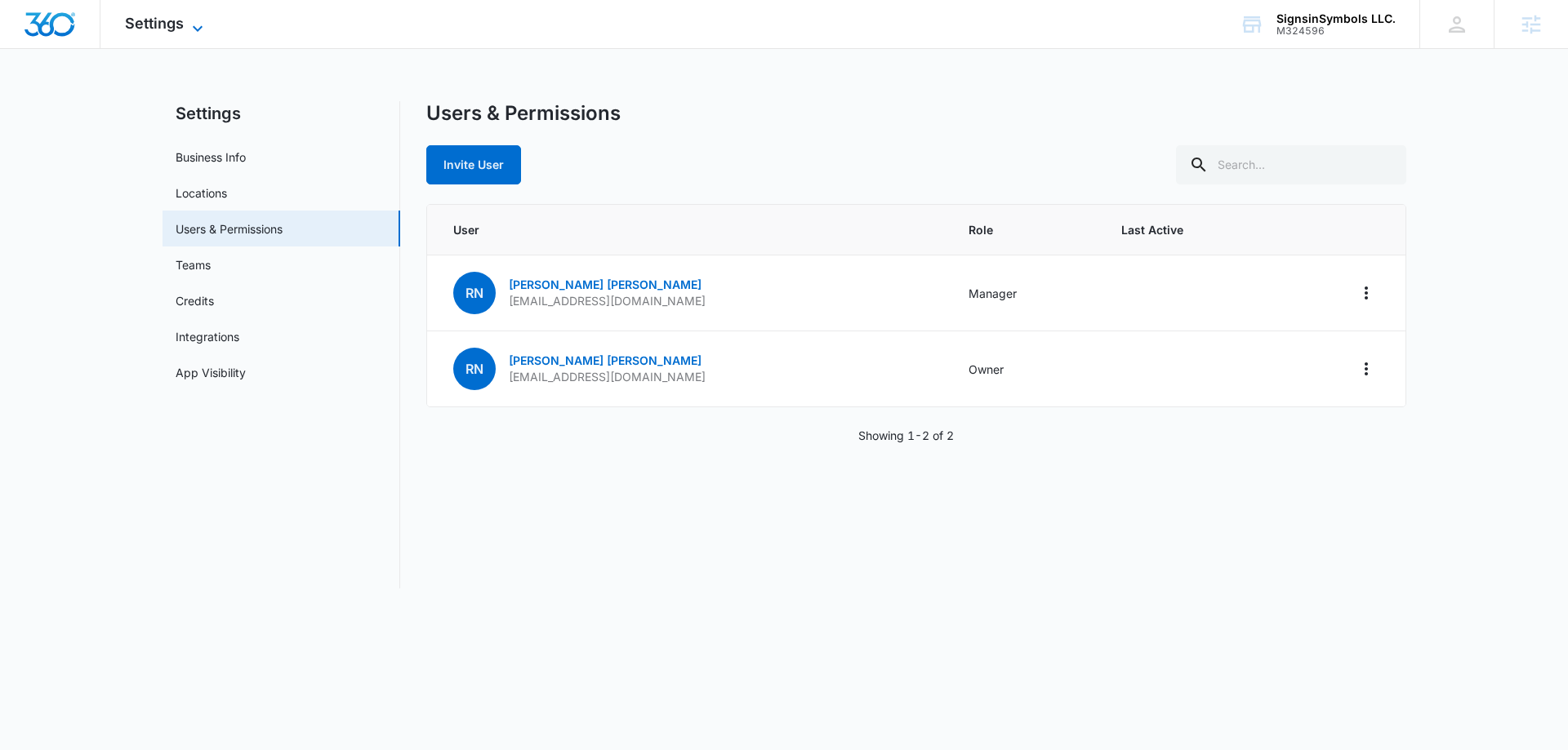
click at [164, 27] on span "Settings" at bounding box center [154, 23] width 59 height 17
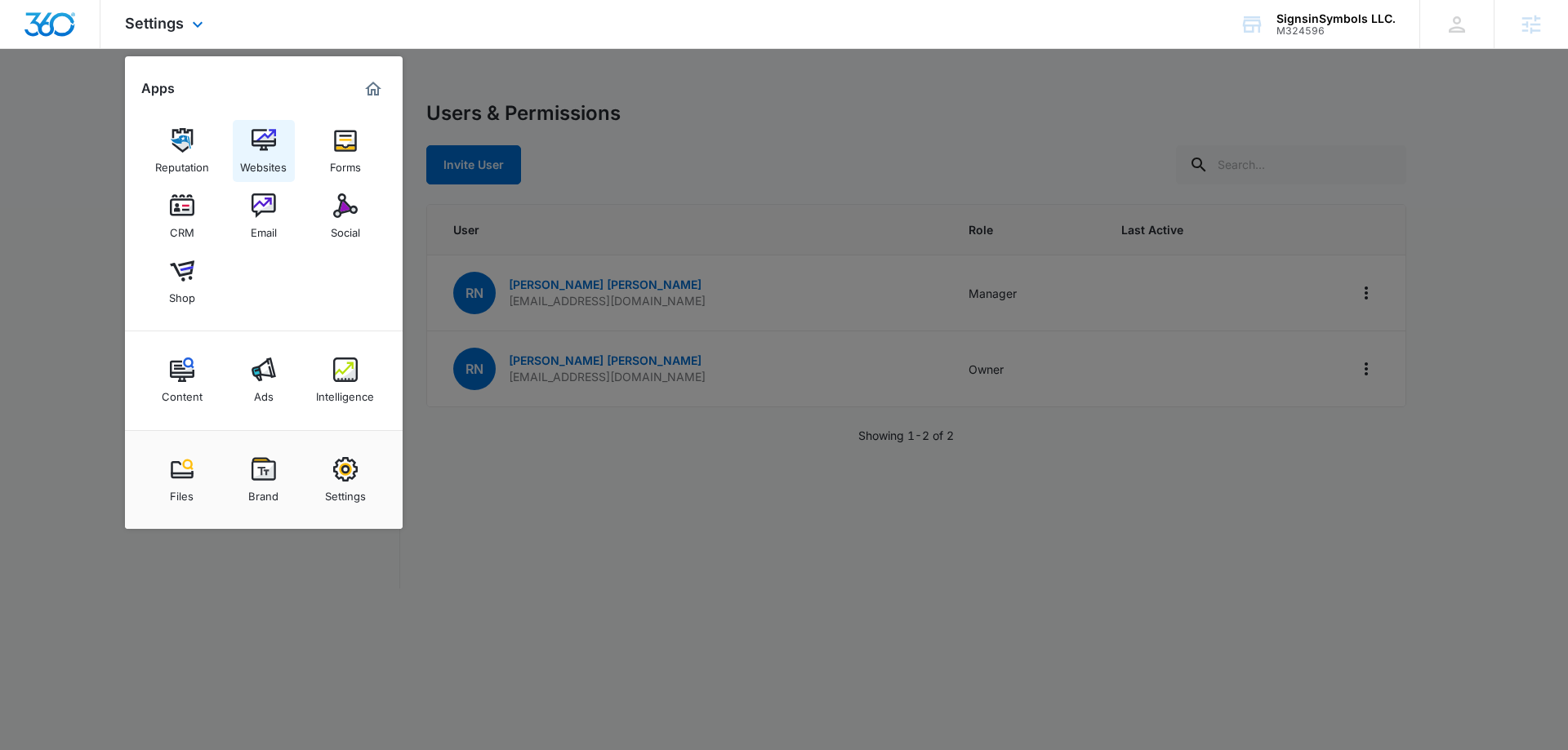
click at [248, 151] on link "Websites" at bounding box center [263, 151] width 62 height 62
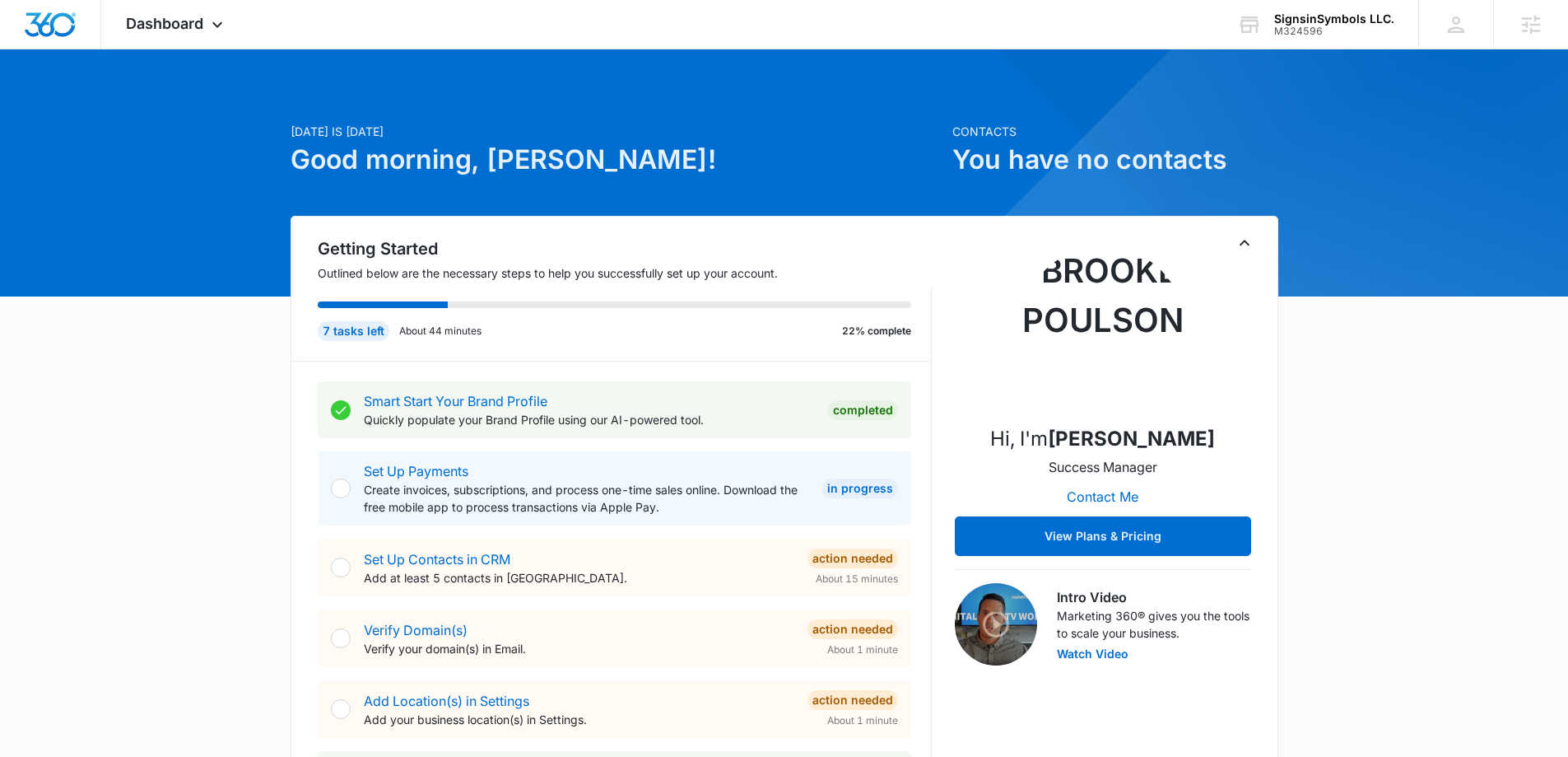
click at [1243, 248] on icon "Toggle Collapse" at bounding box center [1244, 242] width 20 height 20
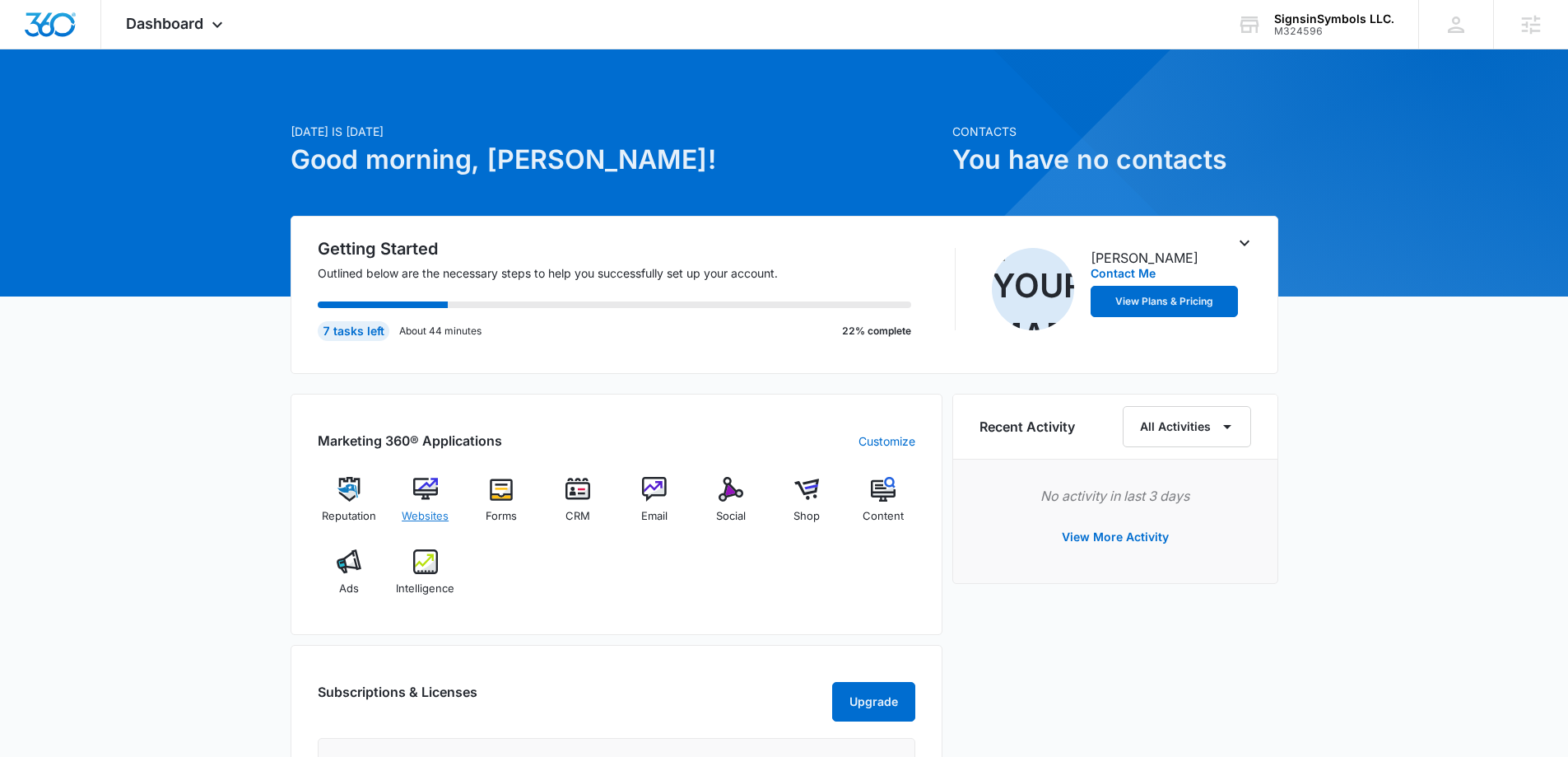
drag, startPoint x: 448, startPoint y: 510, endPoint x: 436, endPoint y: 506, distance: 12.6
click at [436, 506] on div "Websites" at bounding box center [425, 506] width 64 height 59
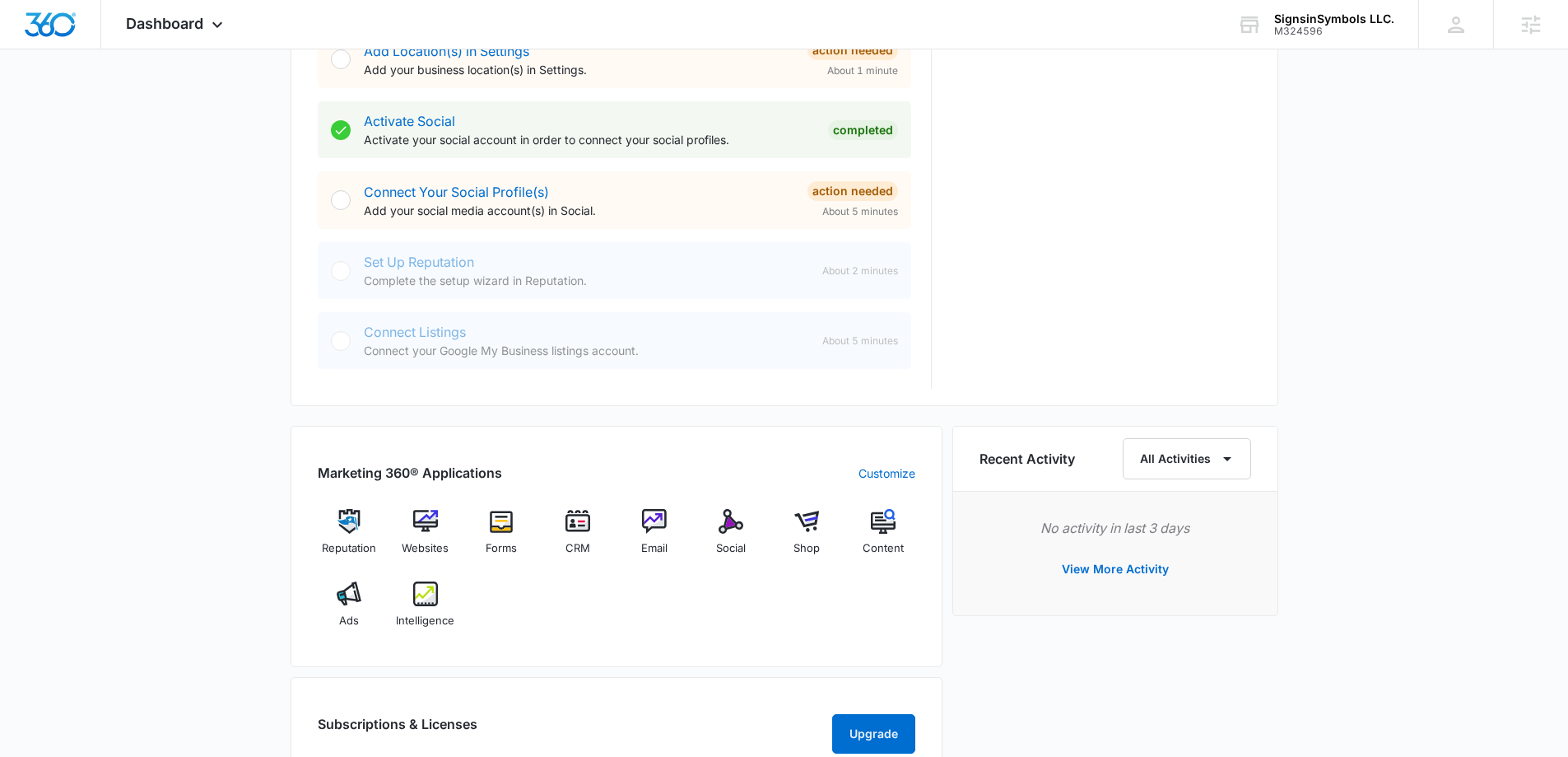
scroll to position [659, 0]
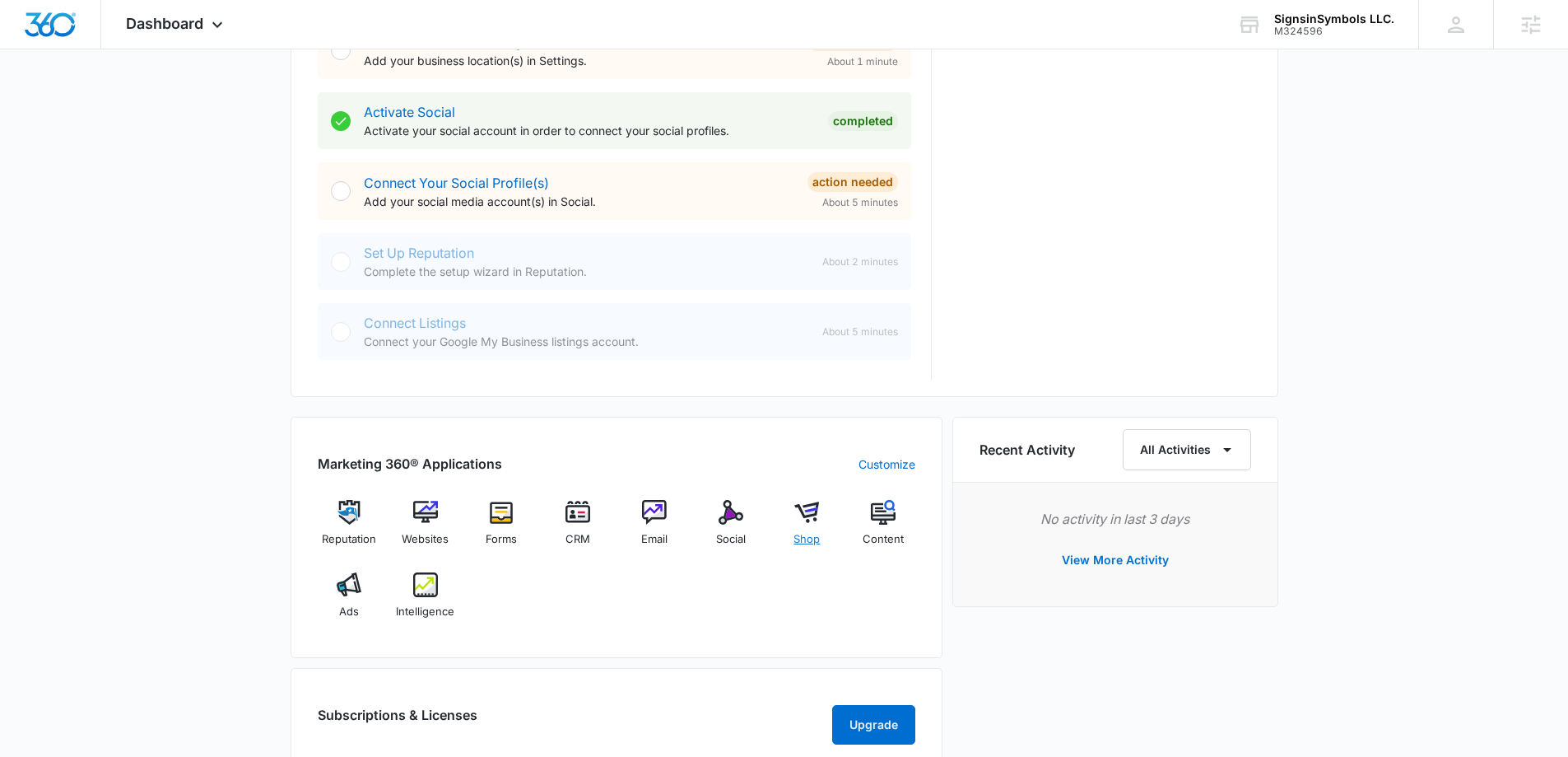
click at [808, 540] on span "Shop" at bounding box center [806, 539] width 27 height 16
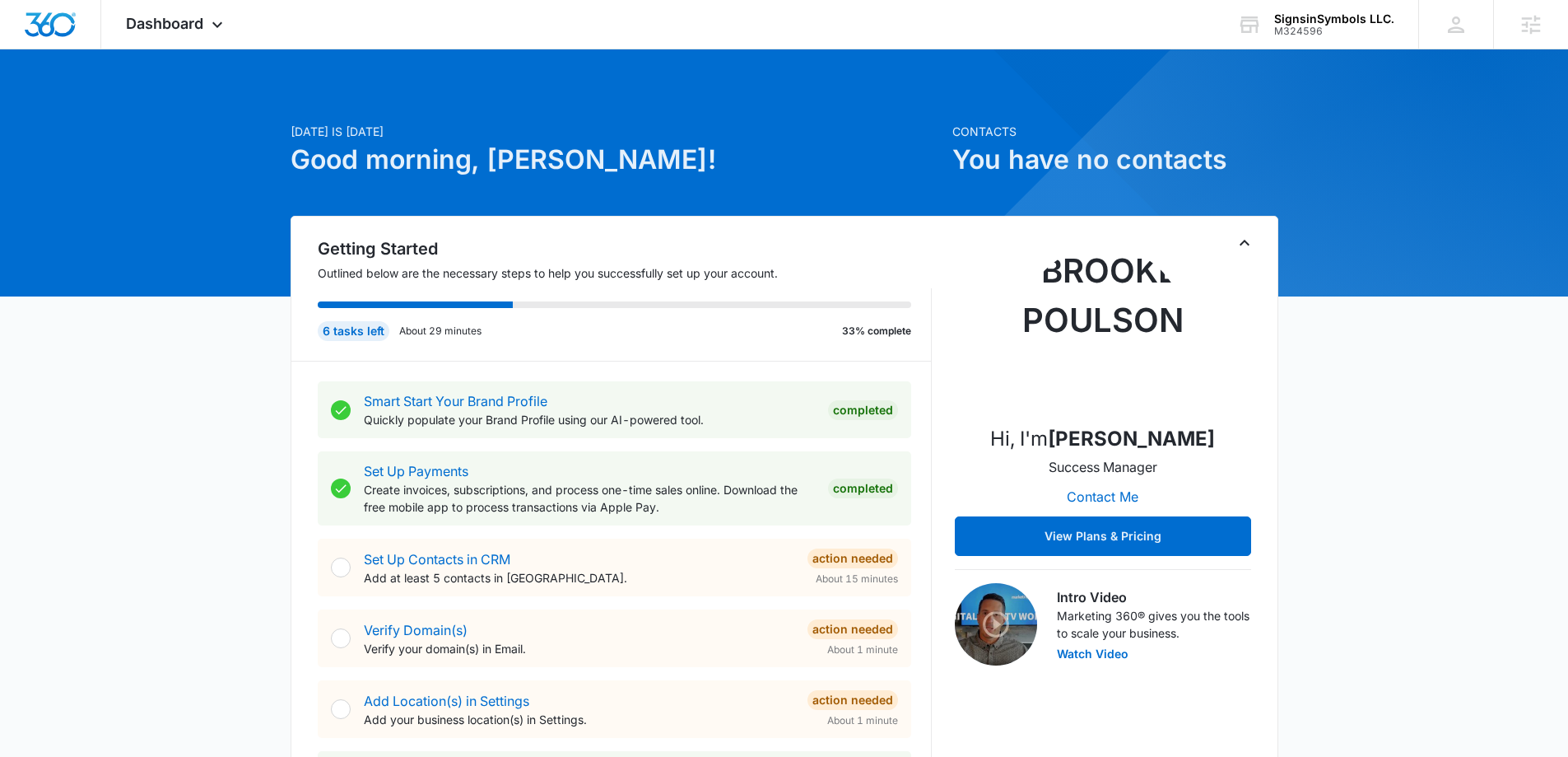
click at [1251, 244] on icon "Toggle Collapse" at bounding box center [1244, 242] width 20 height 20
